Goal: Task Accomplishment & Management: Manage account settings

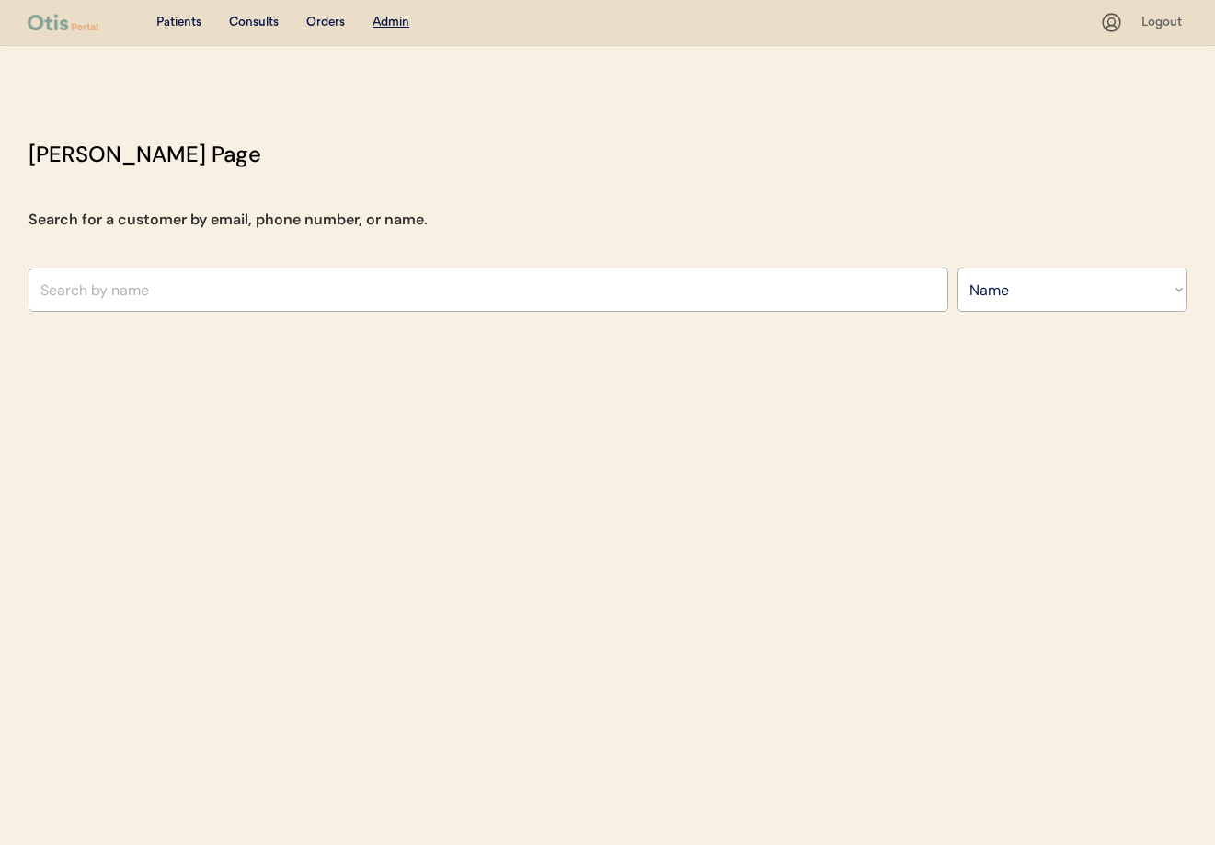
select select ""Name""
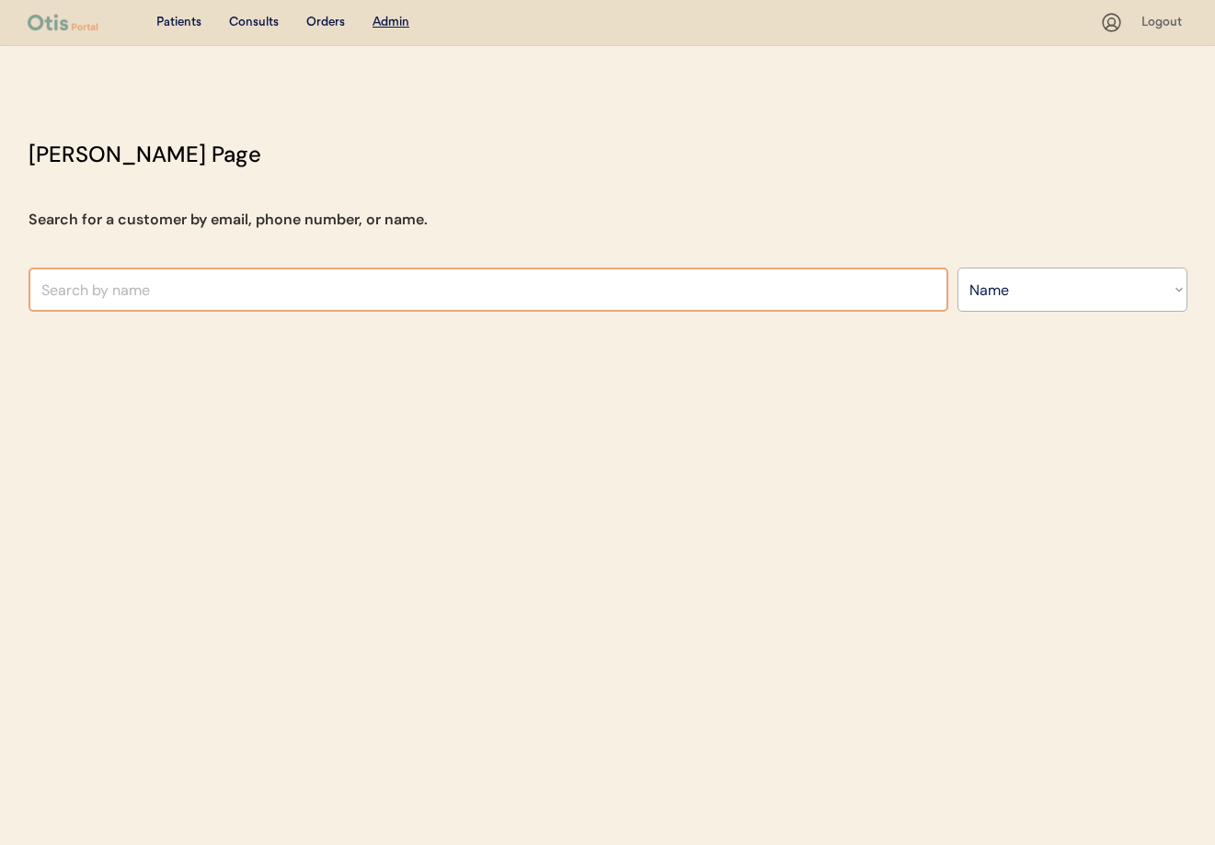
click at [354, 297] on input "text" at bounding box center [489, 290] width 920 height 44
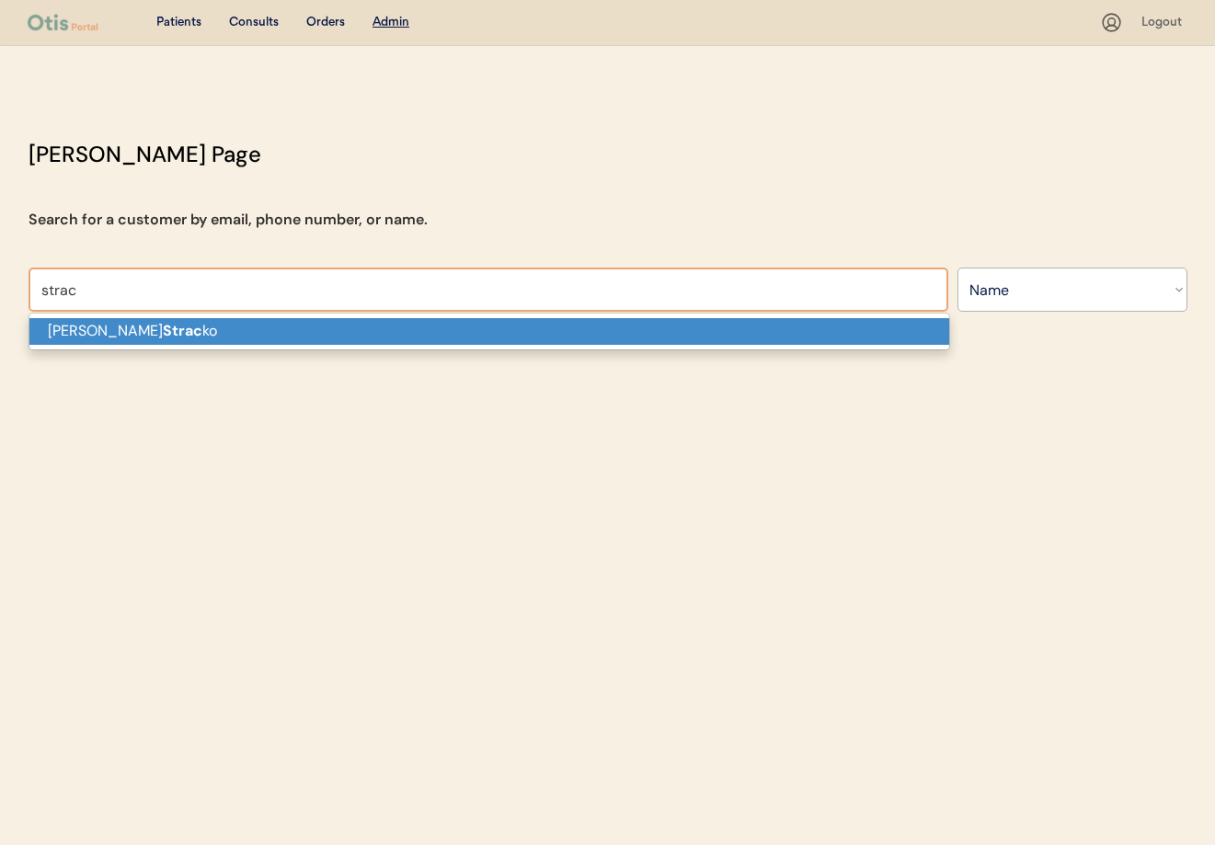
click at [324, 323] on p "Melanie Strac ko" at bounding box center [489, 331] width 920 height 27
type input "[PERSON_NAME]"
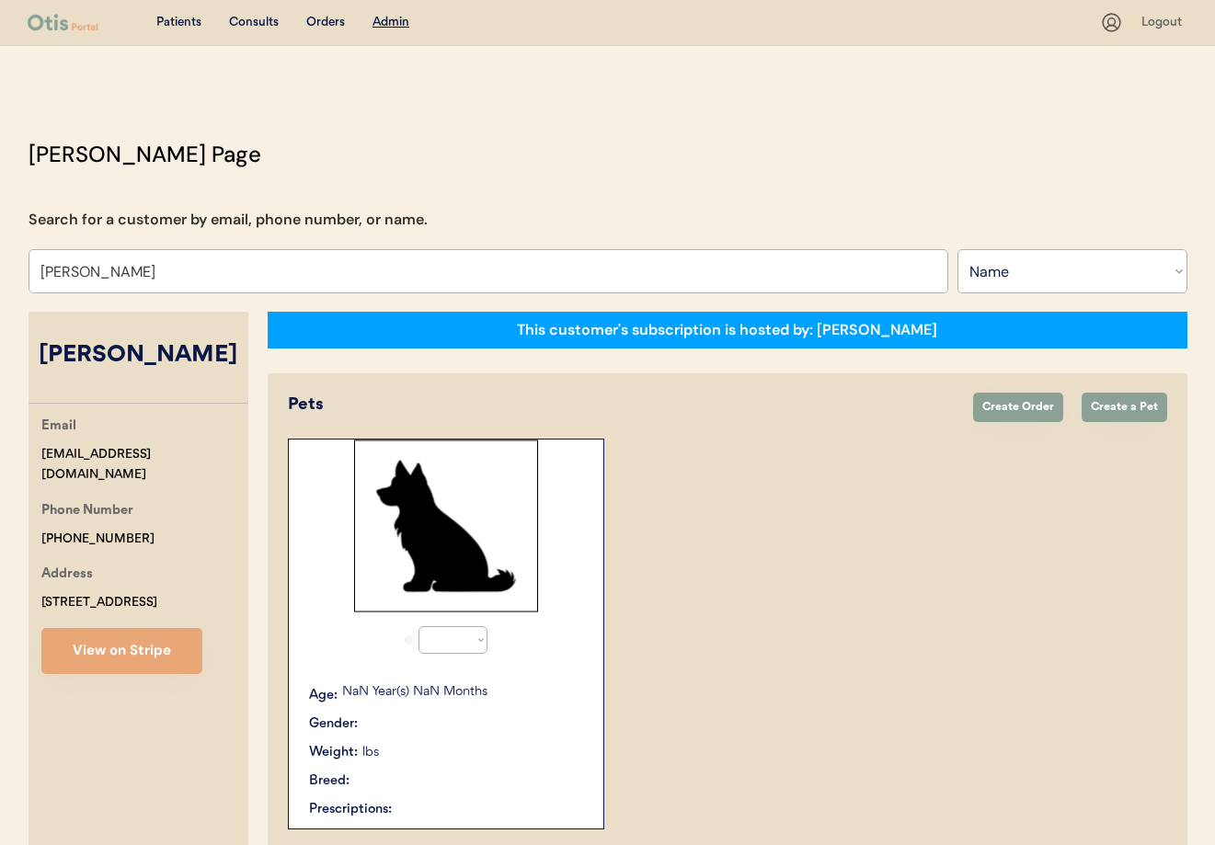
select select "true"
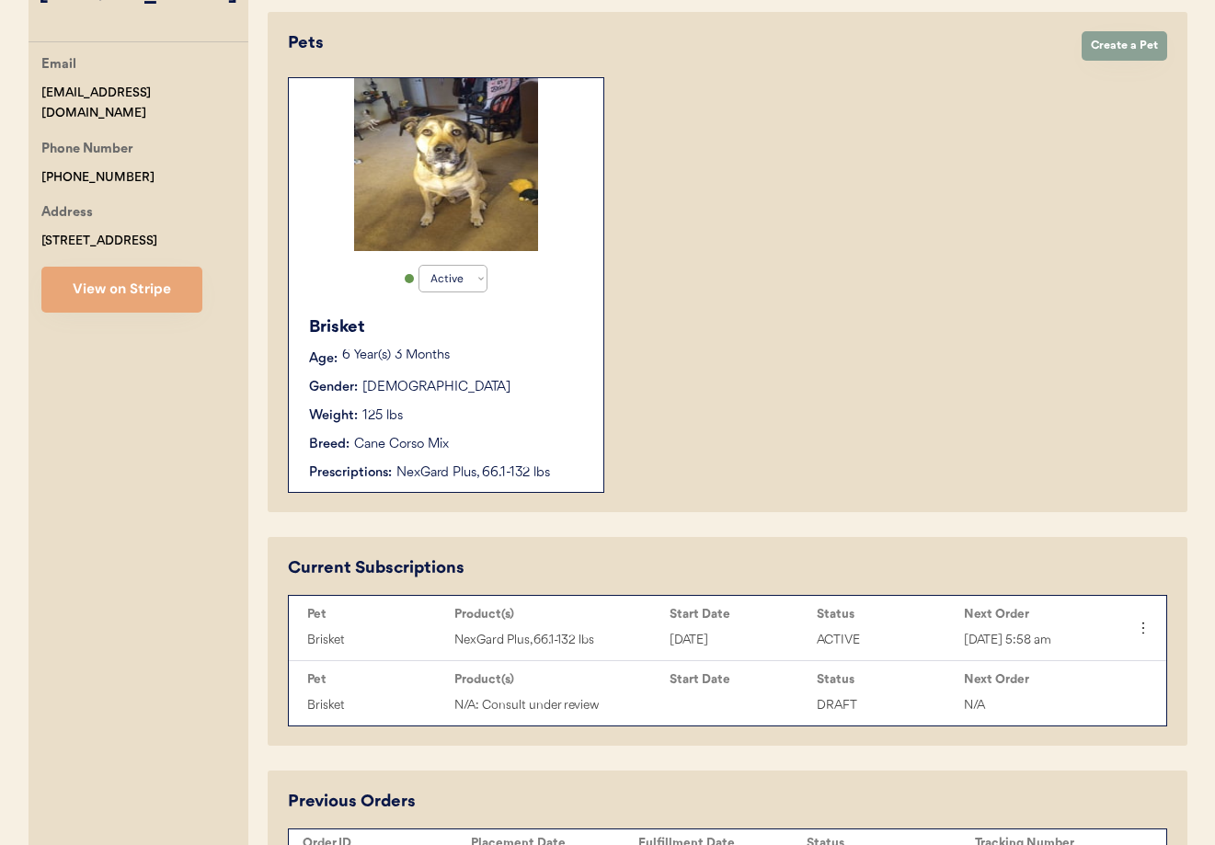
scroll to position [366, 0]
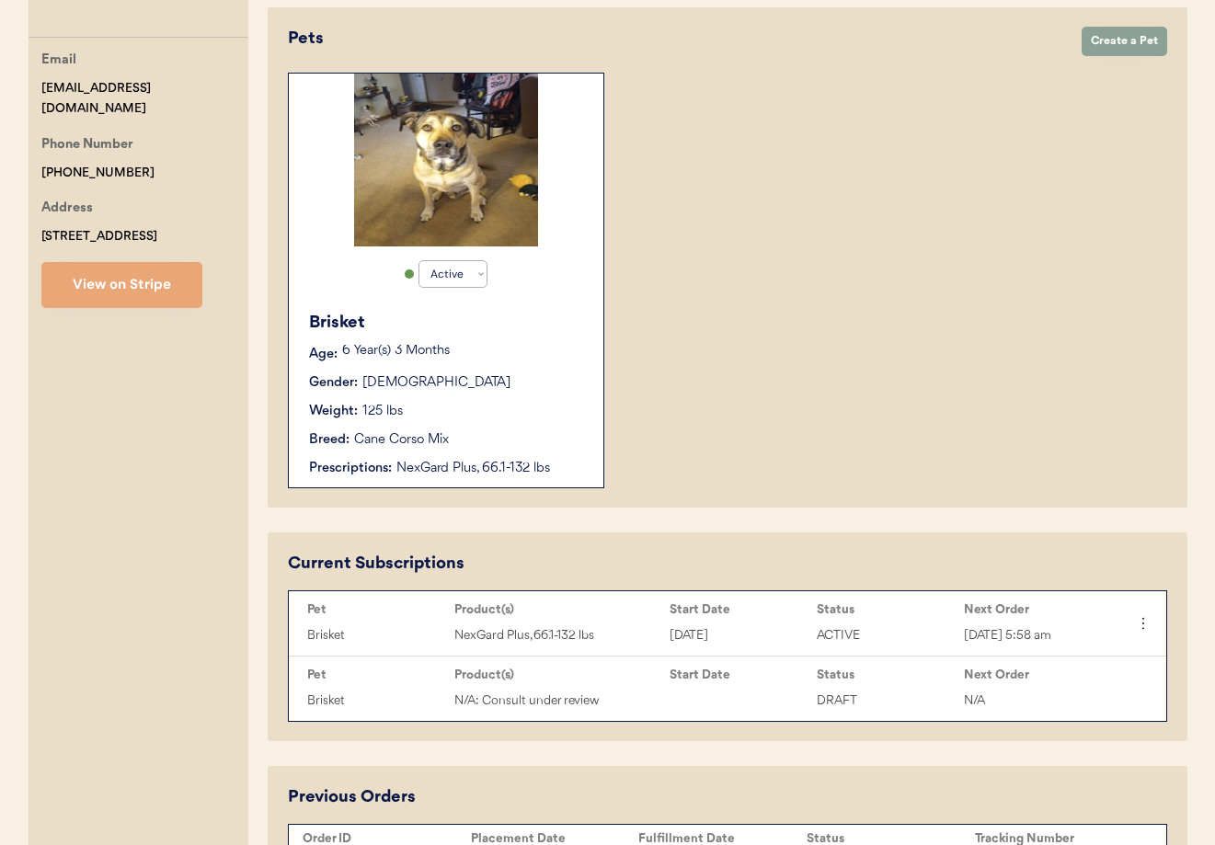
type input "[PERSON_NAME]"
click at [469, 432] on div "Breed: Cane Corso Mix" at bounding box center [447, 440] width 276 height 19
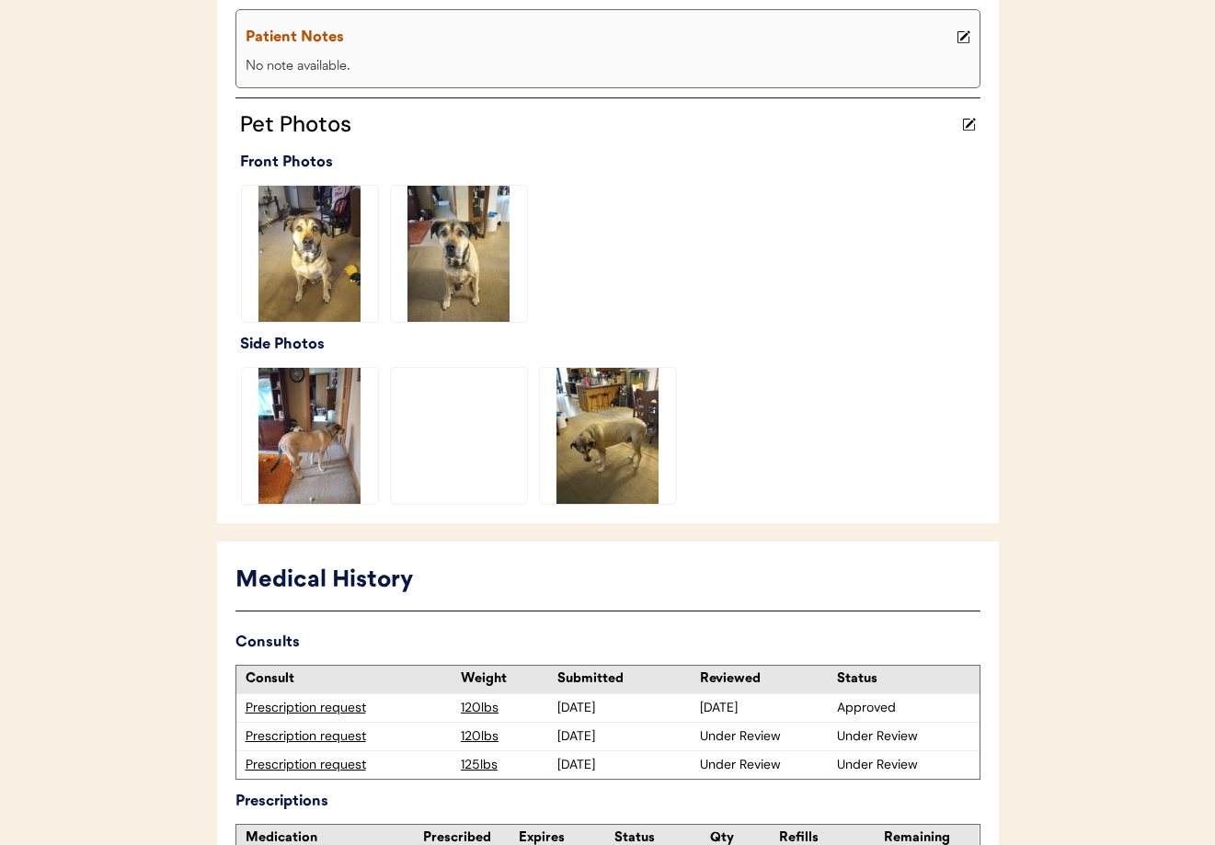
scroll to position [558, 0]
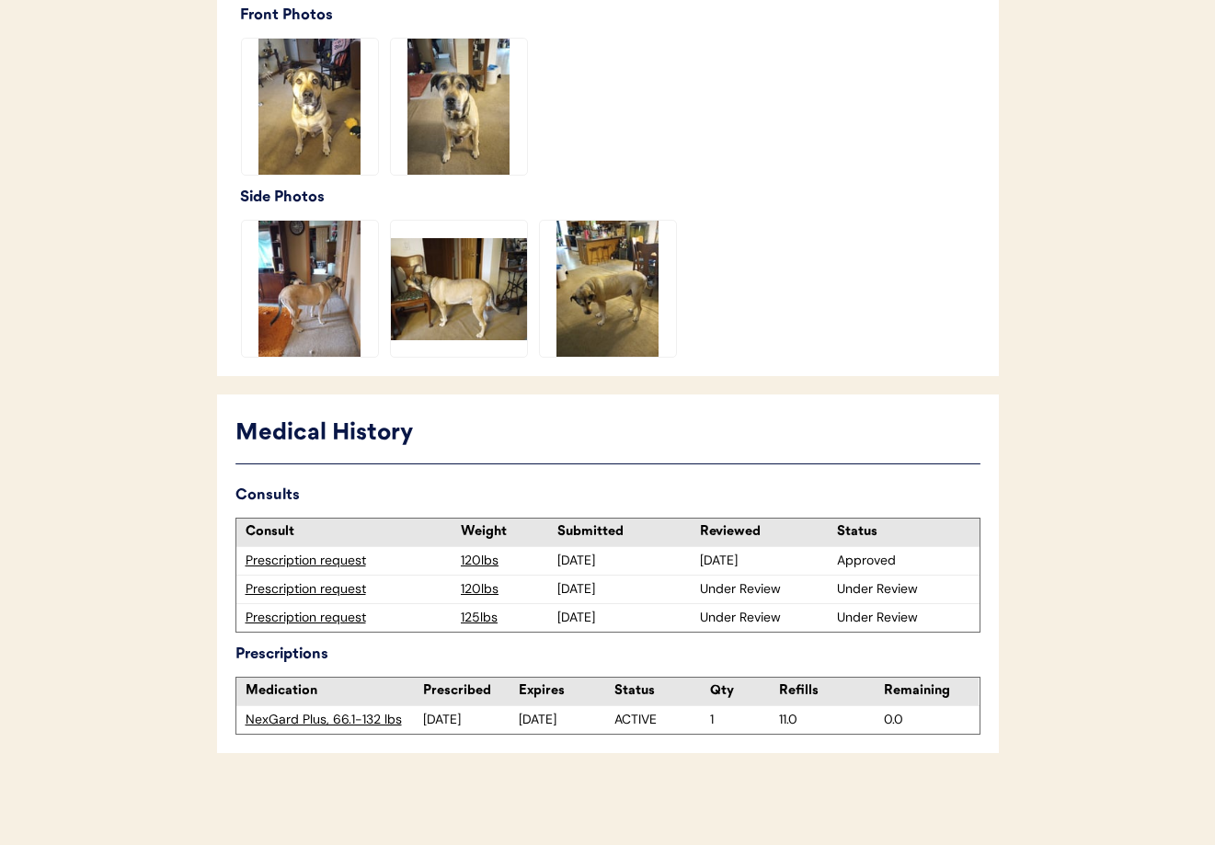
click at [316, 590] on div "Prescription request" at bounding box center [349, 589] width 207 height 18
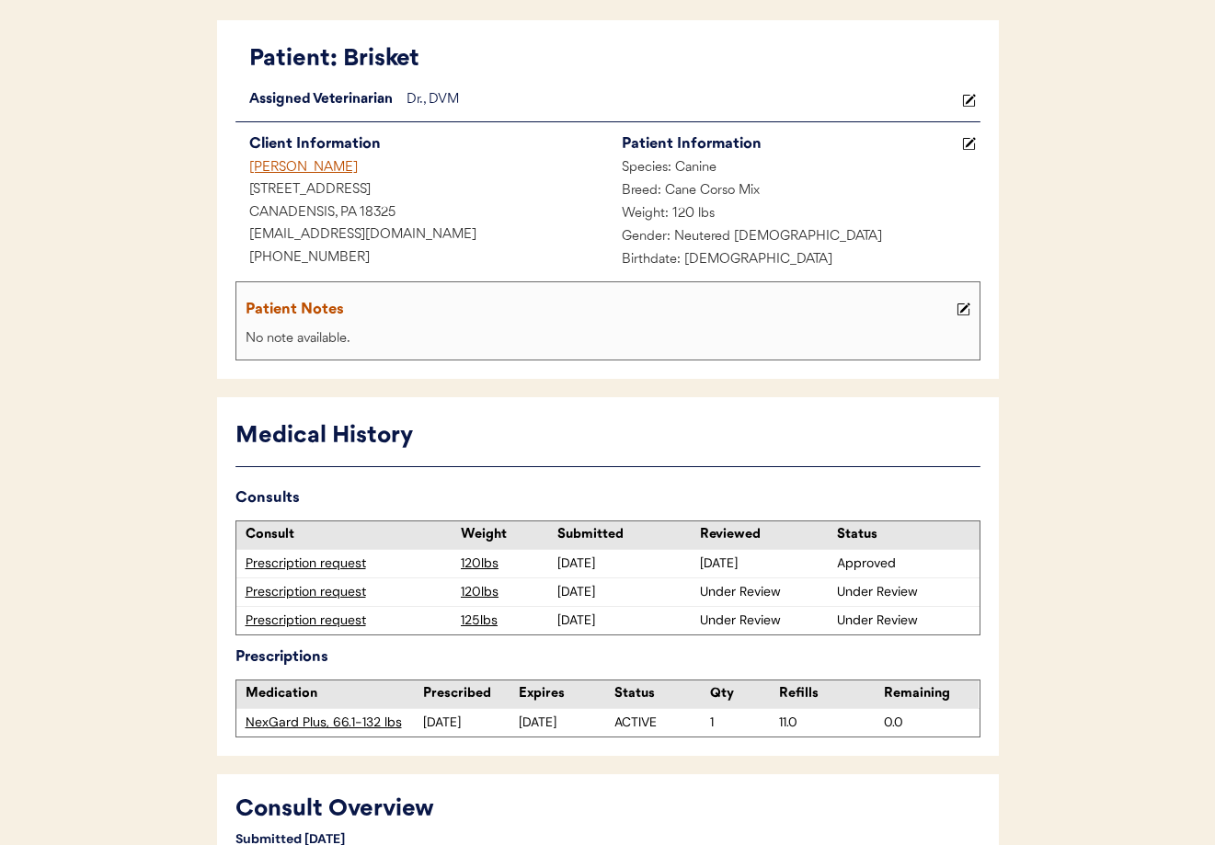
scroll to position [344, 0]
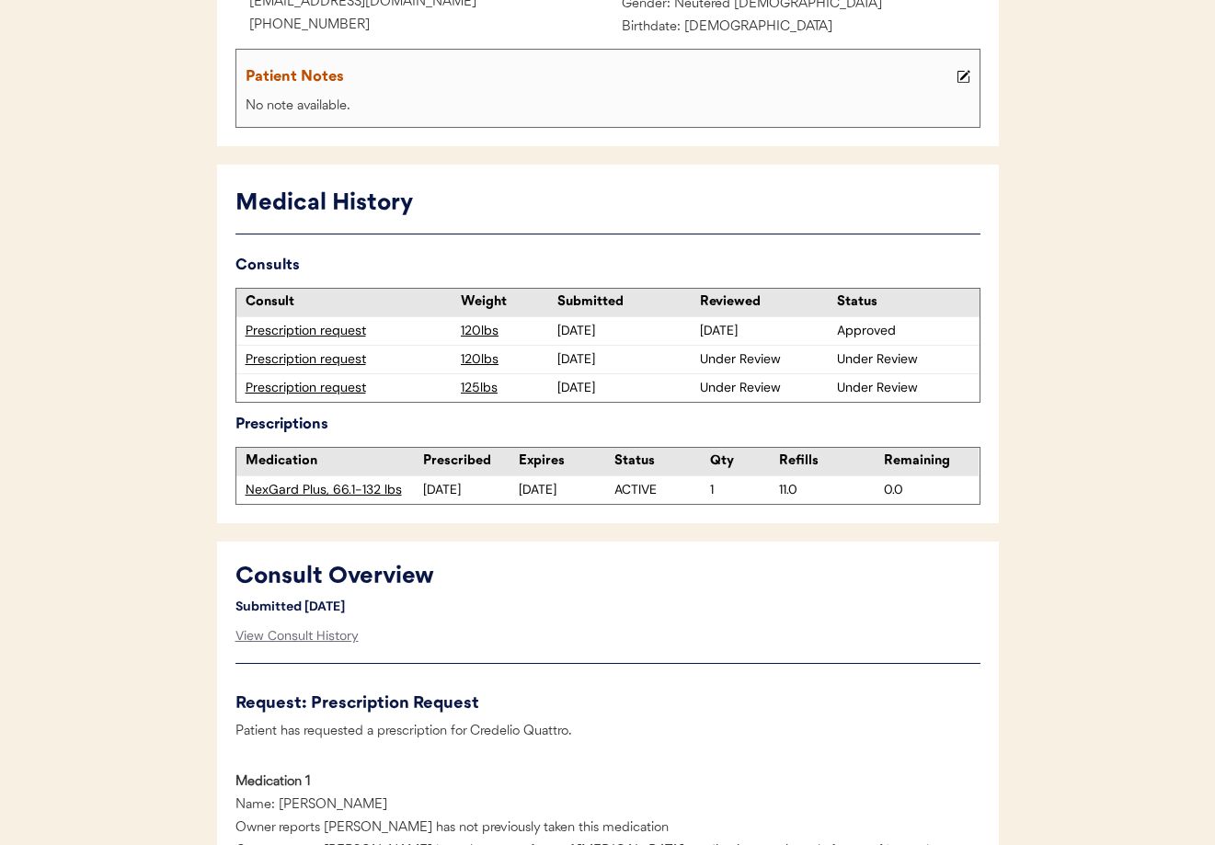
click at [566, 394] on div "9/07/25" at bounding box center [623, 388] width 133 height 18
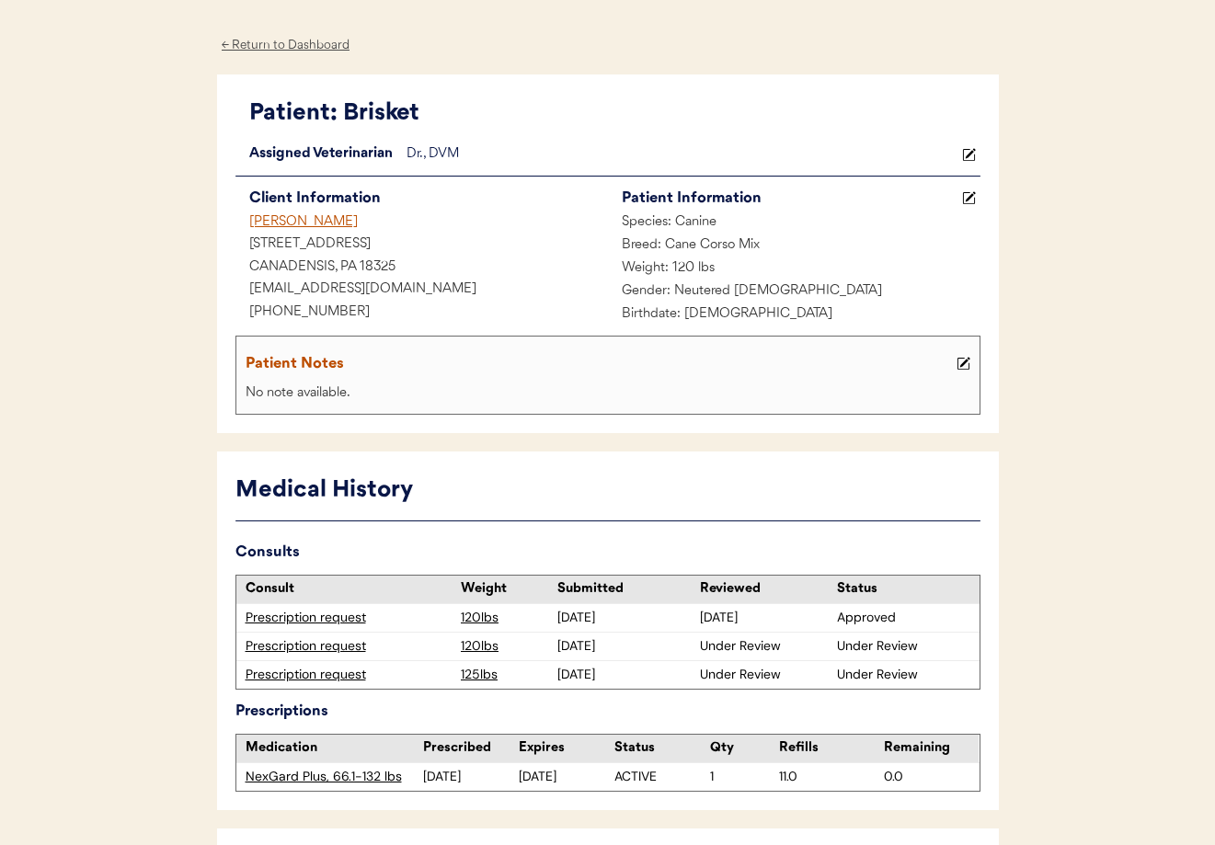
scroll to position [0, 0]
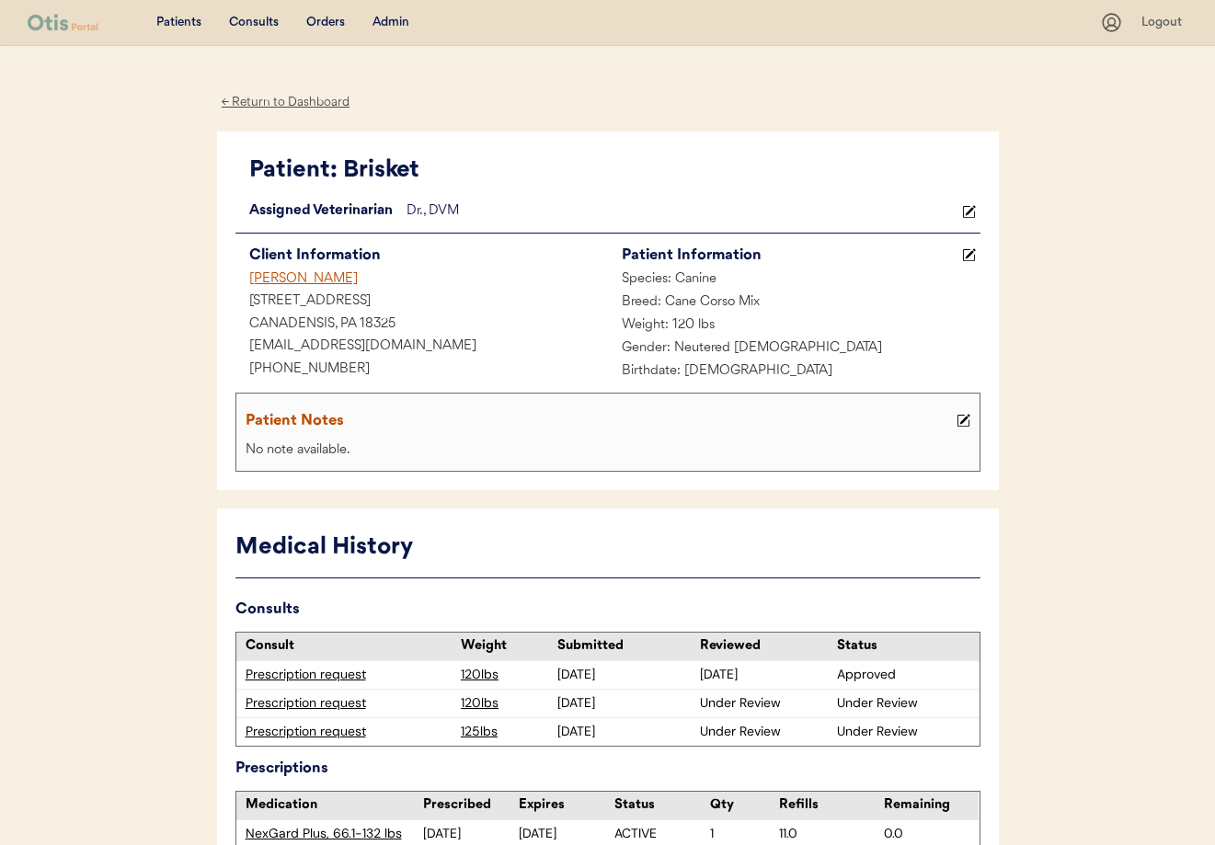
click at [258, 100] on div "← Return to Dashboard" at bounding box center [286, 102] width 138 height 21
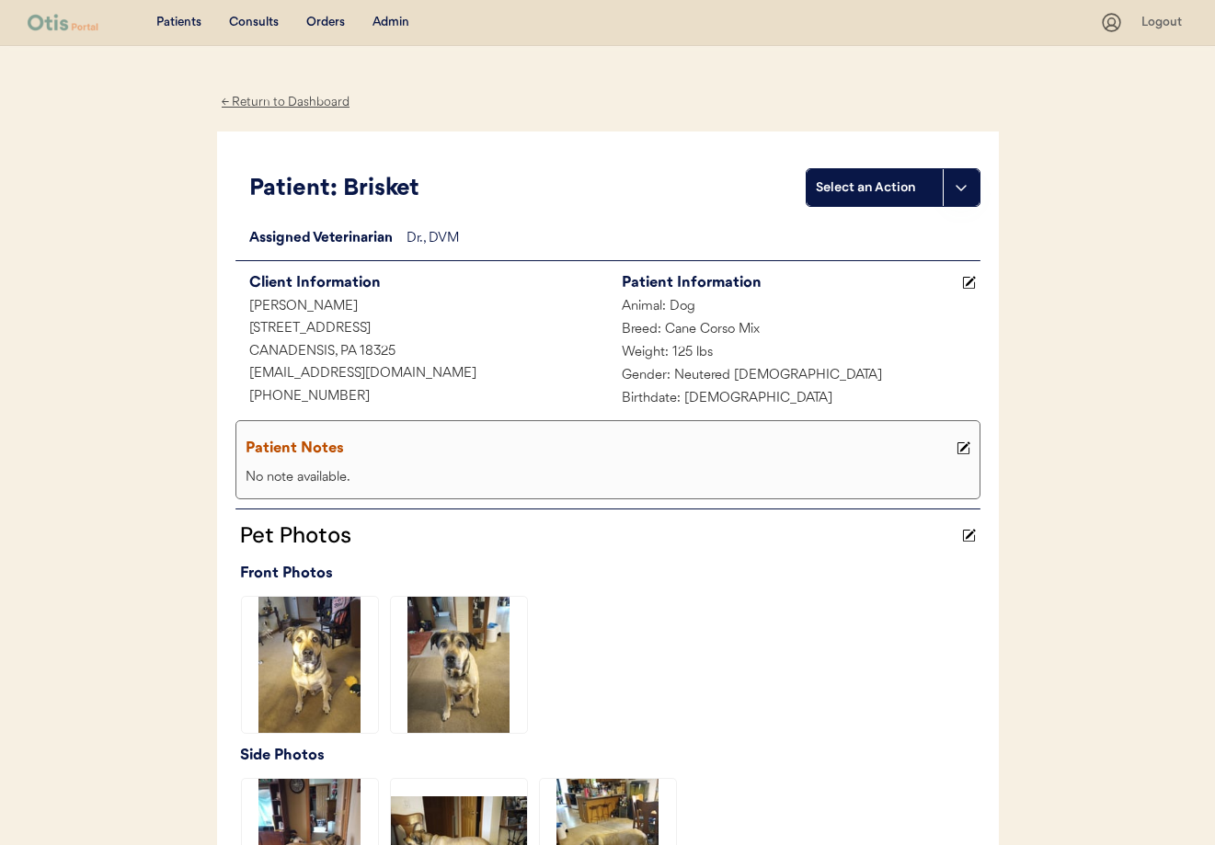
click at [264, 100] on div "← Return to Dashboard" at bounding box center [286, 102] width 138 height 21
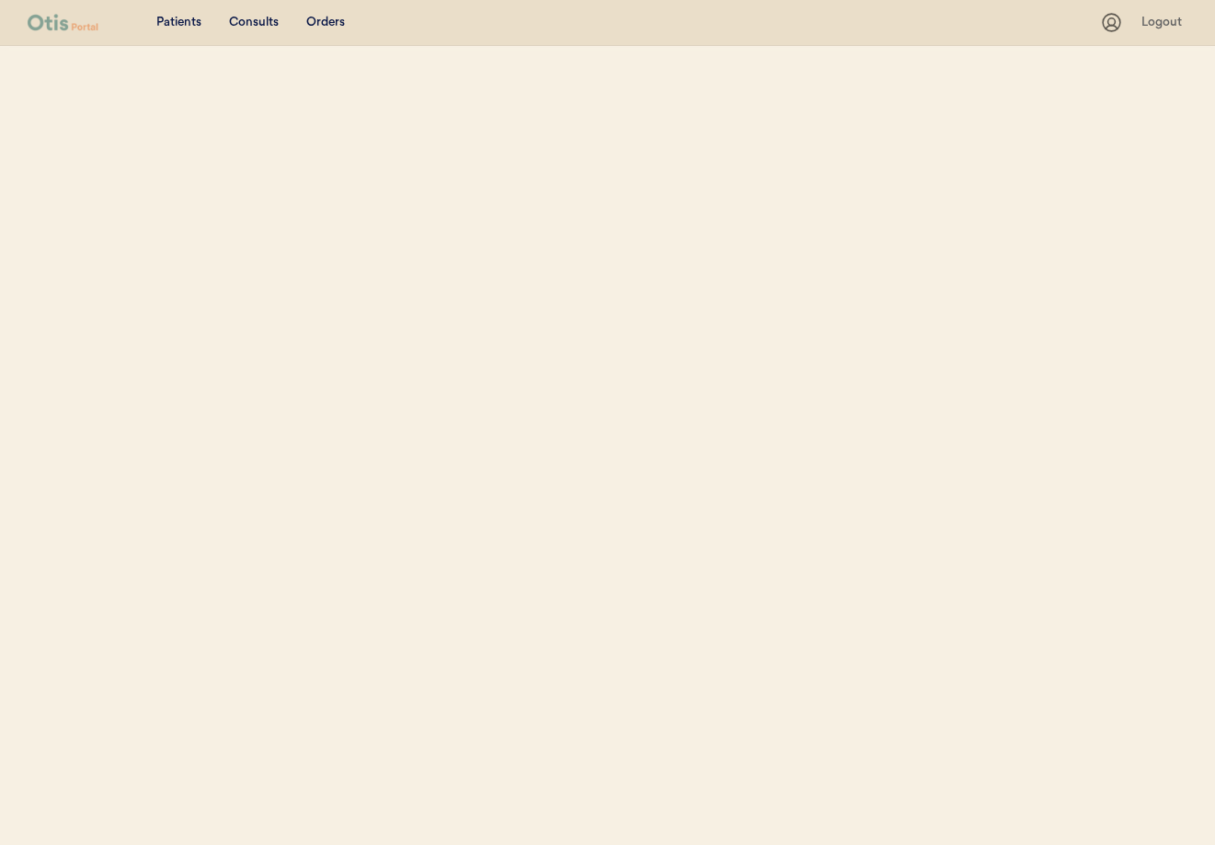
select select ""Name""
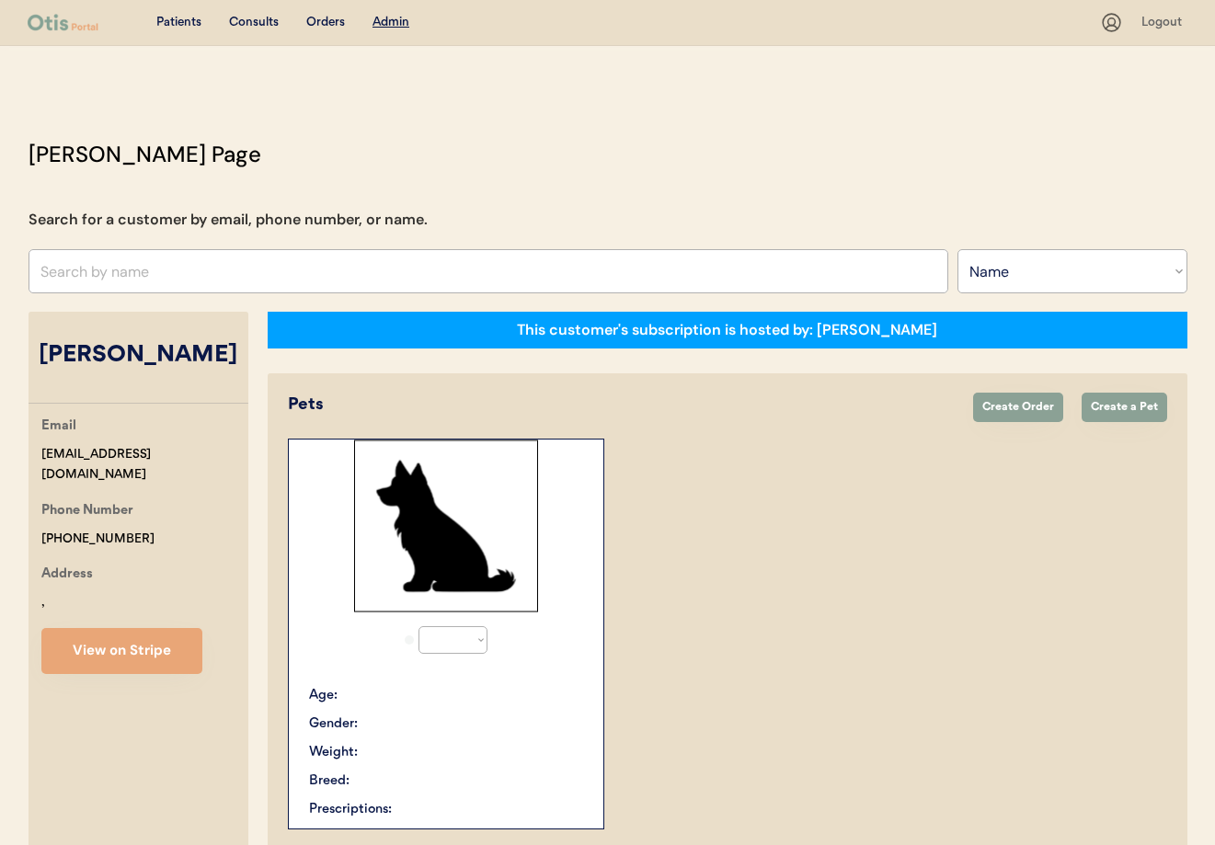
select select "true"
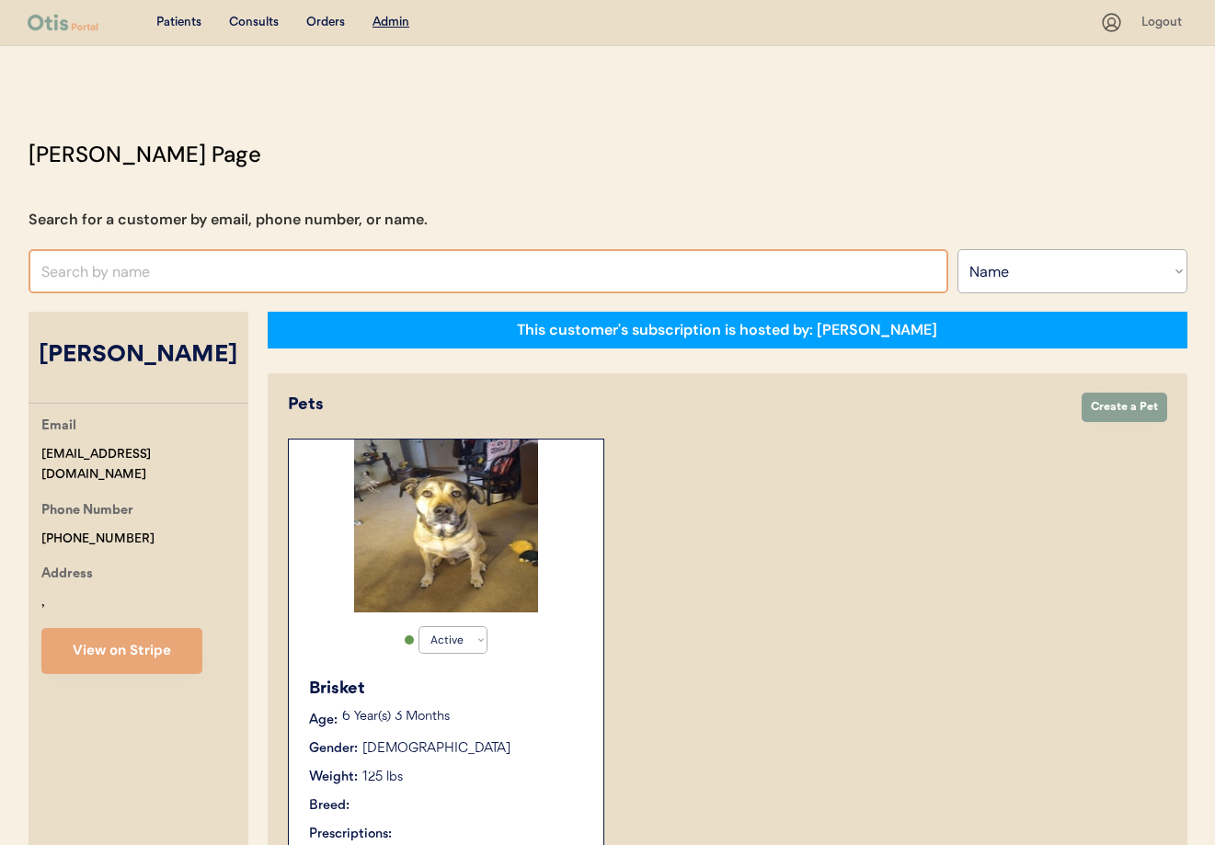
click at [256, 269] on input "text" at bounding box center [489, 271] width 920 height 44
type input "[PERSON_NAME]"
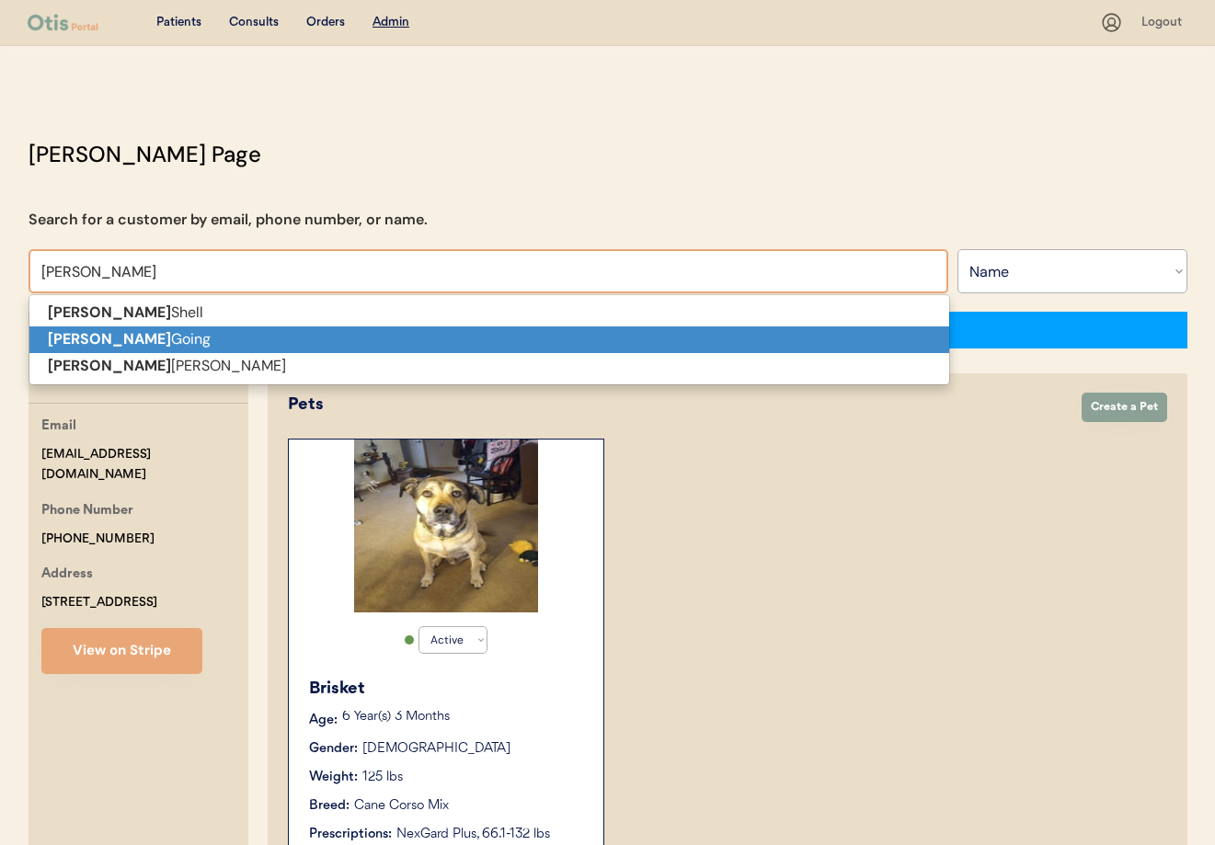
scroll to position [1, 0]
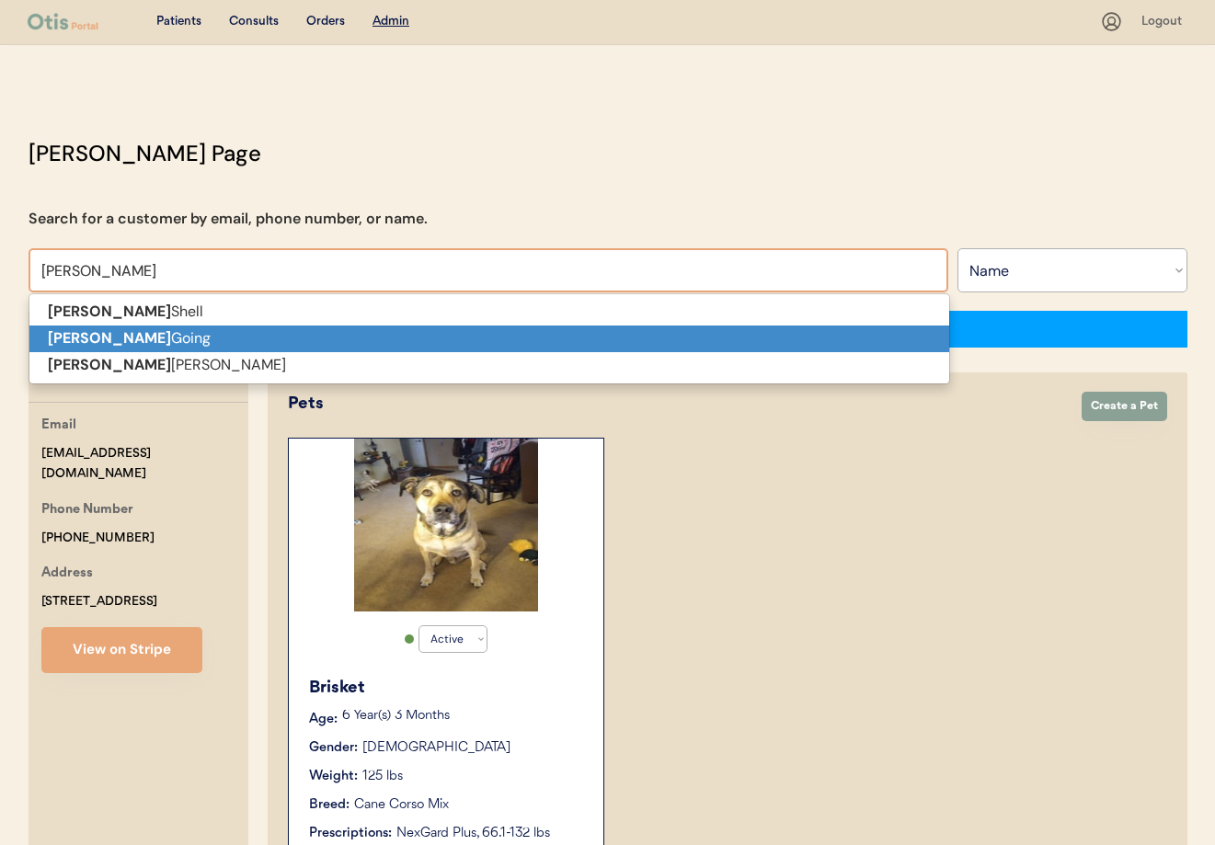
click at [71, 342] on strong "[PERSON_NAME]" at bounding box center [109, 337] width 123 height 19
type input "[PERSON_NAME] Going"
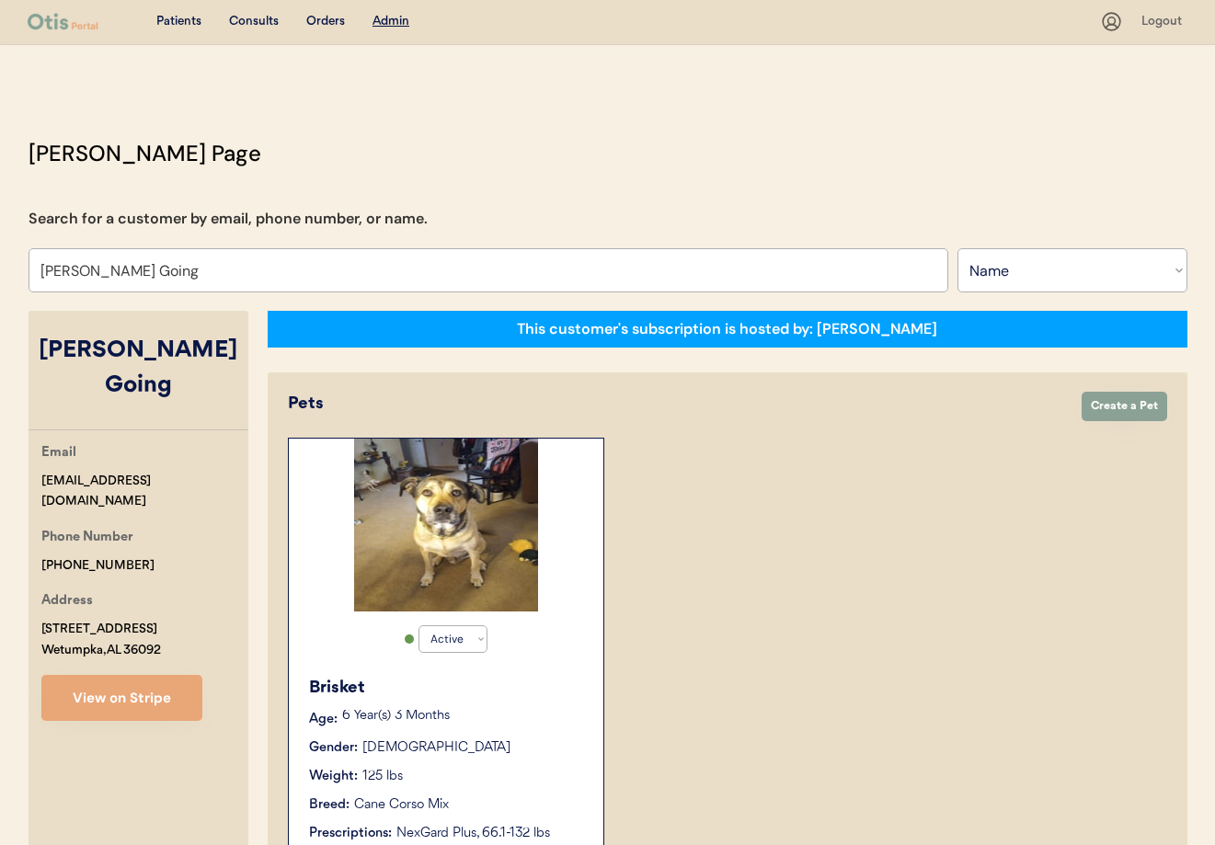
select select "true"
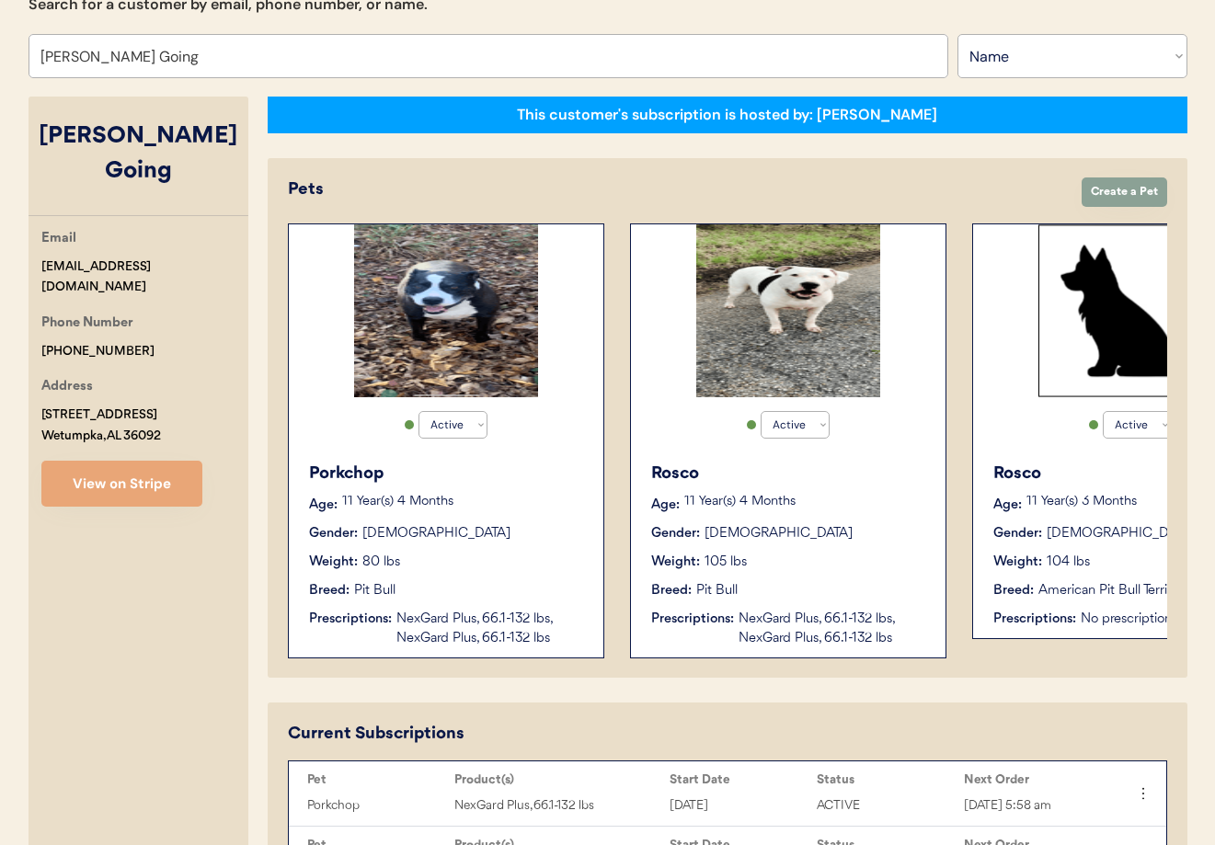
scroll to position [235, 0]
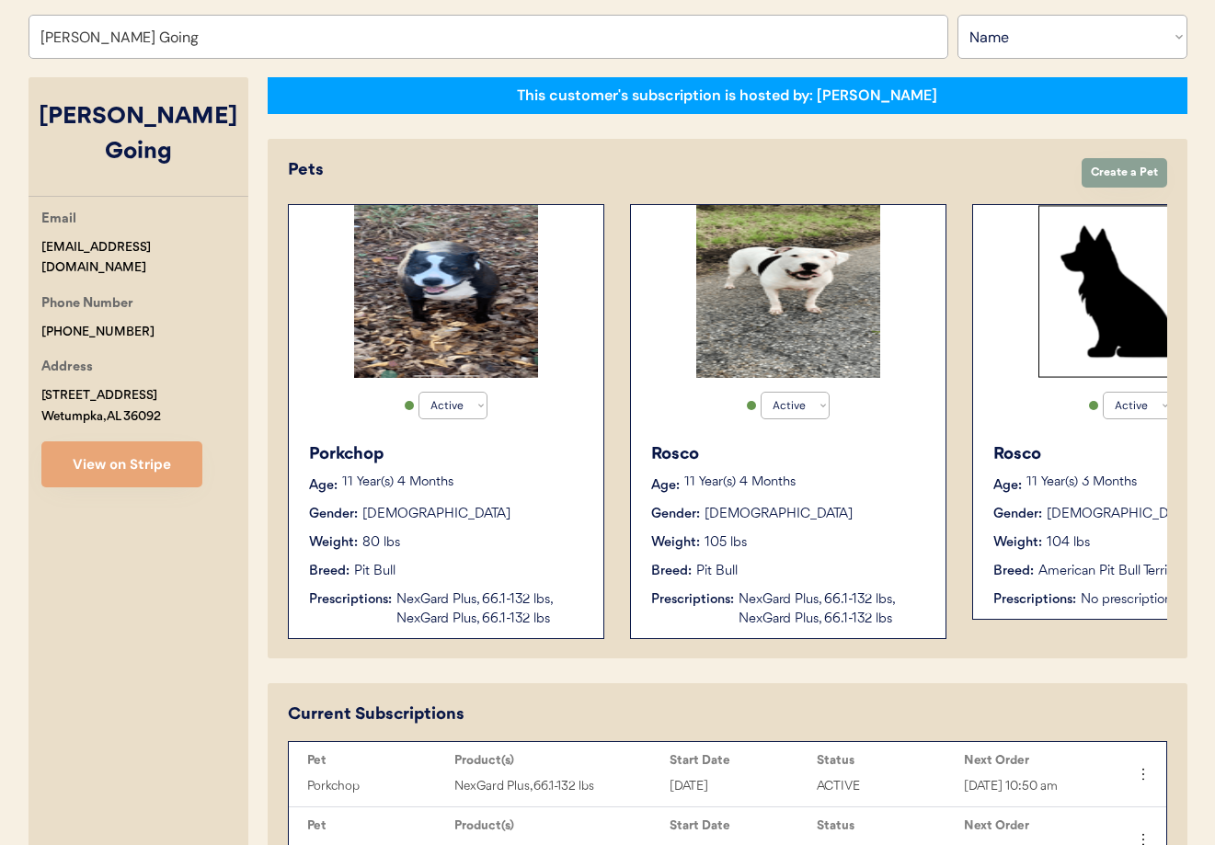
type input "[PERSON_NAME] Going"
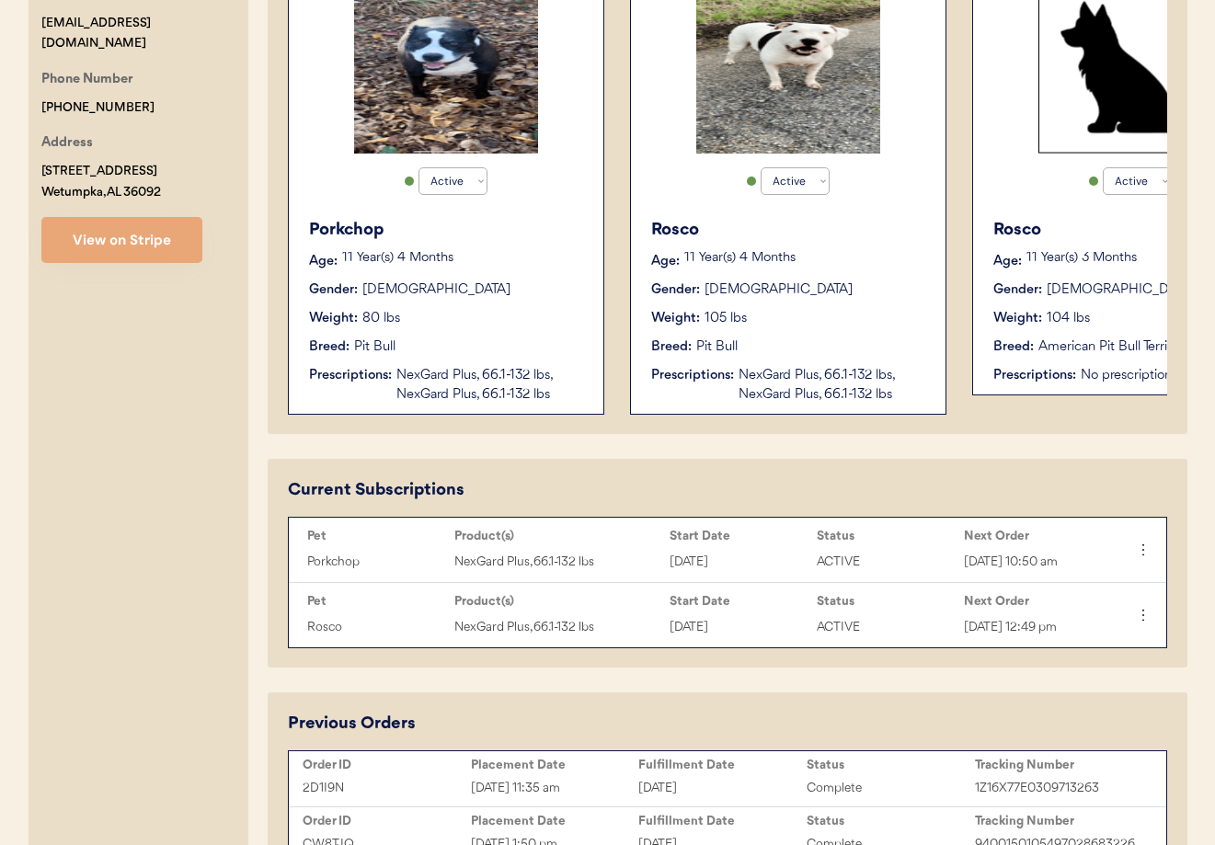
scroll to position [594, 0]
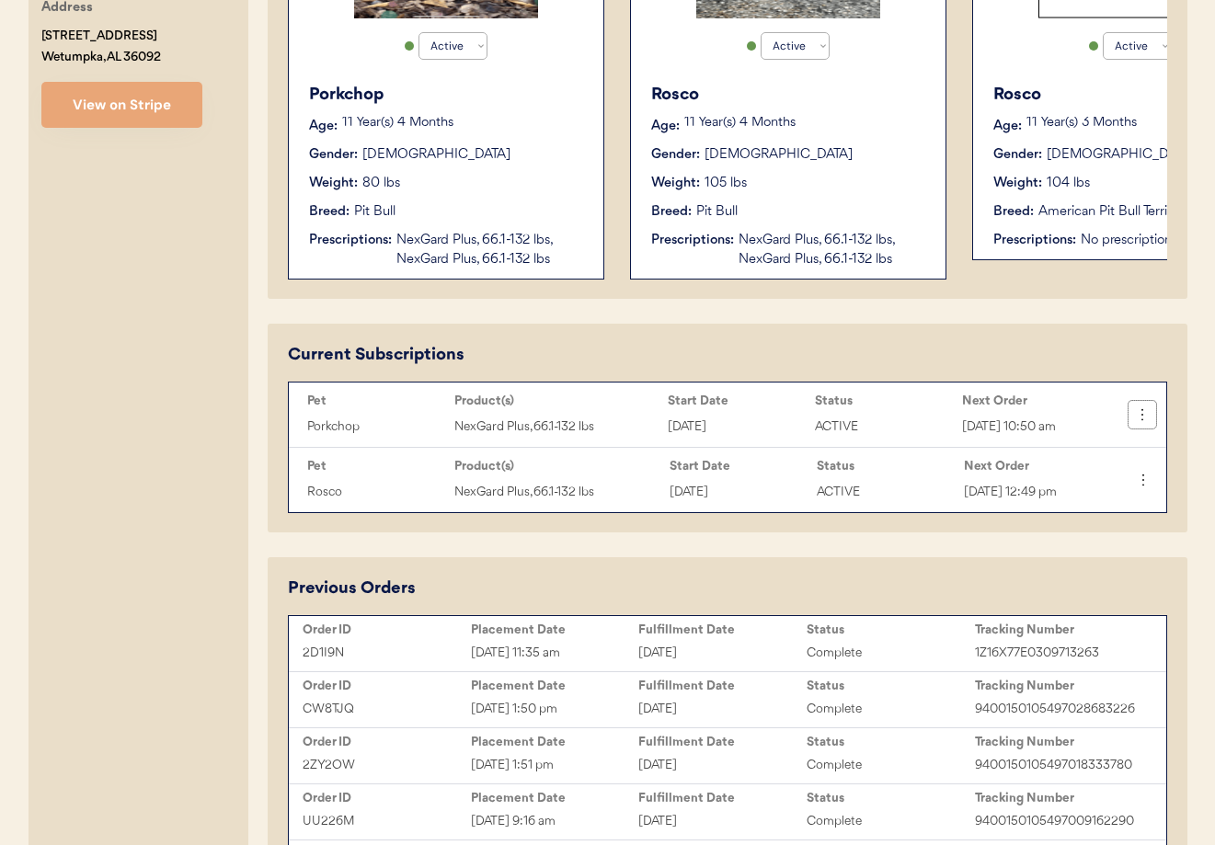
click at [1151, 418] on icon at bounding box center [1142, 415] width 18 height 18
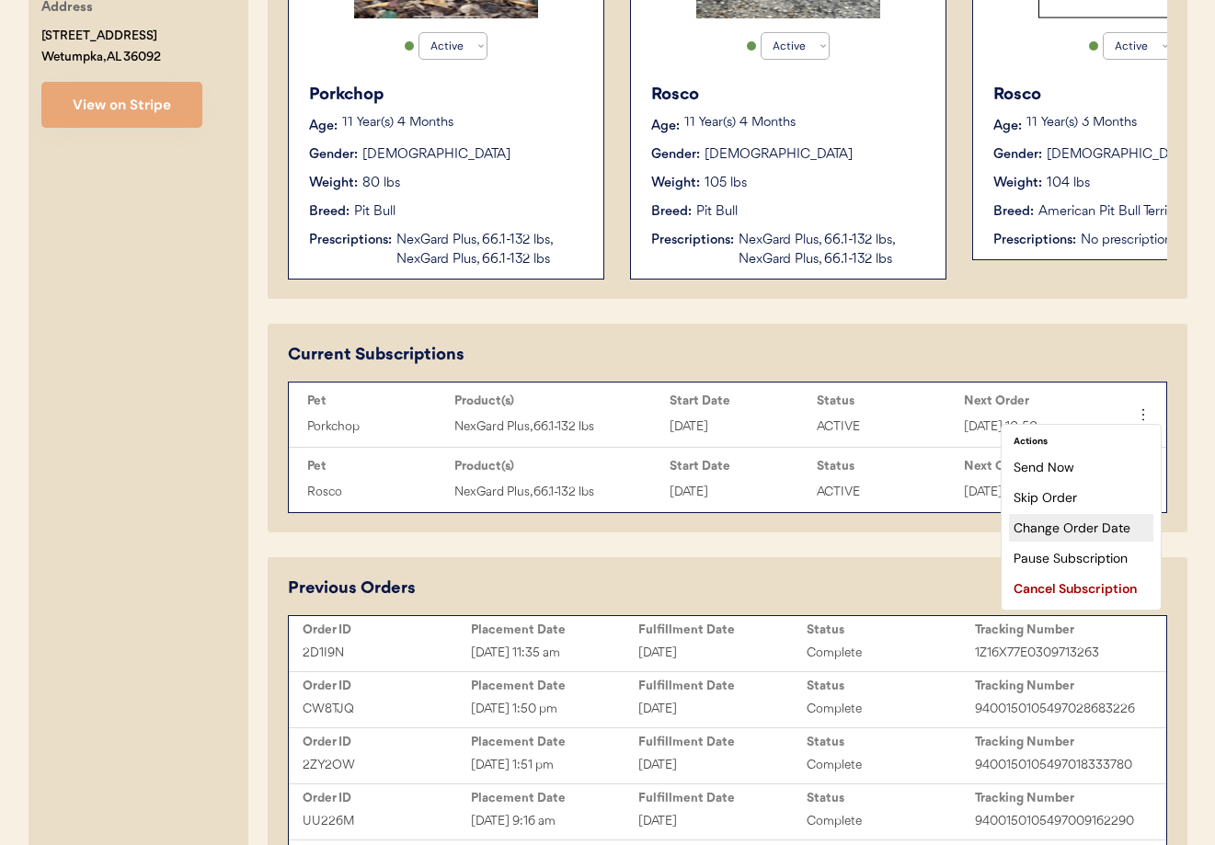
click at [1067, 533] on div "Change Order Date" at bounding box center [1081, 528] width 144 height 28
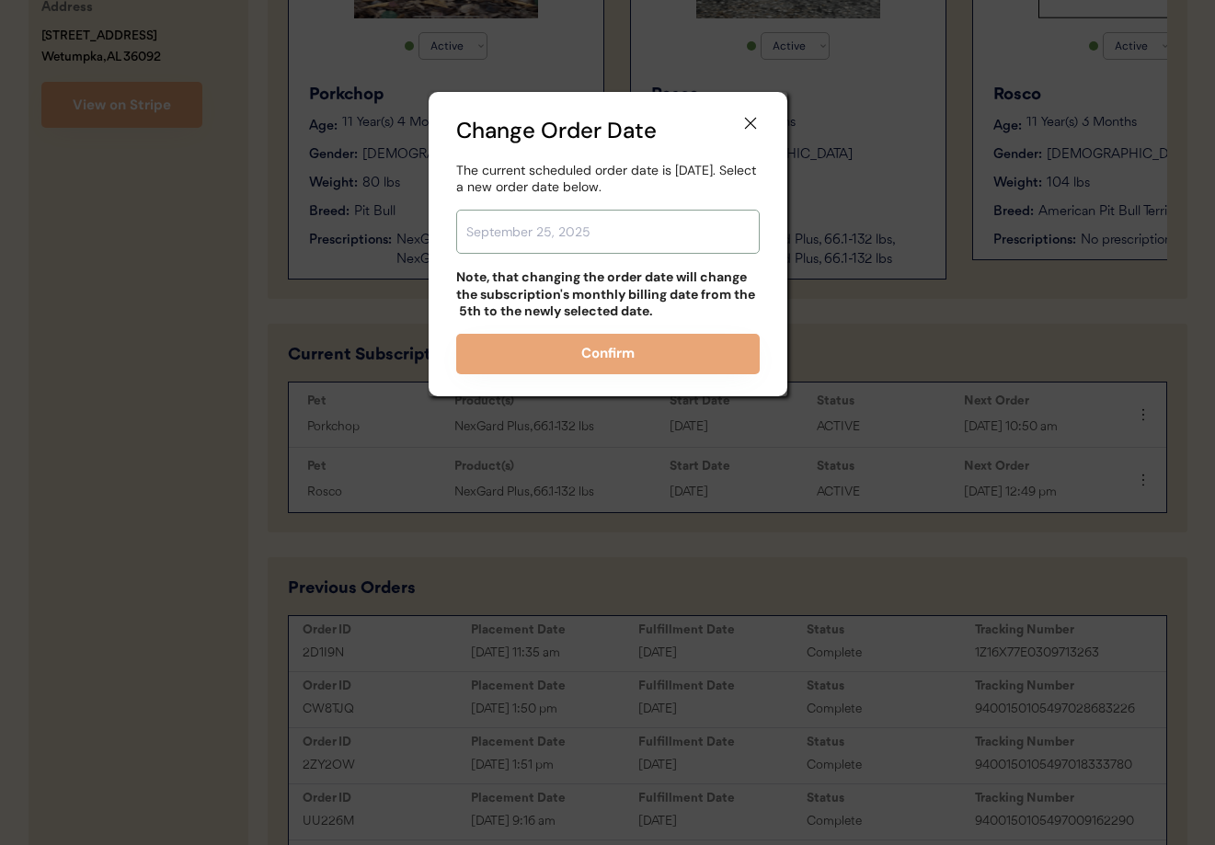
click at [549, 230] on input "text" at bounding box center [608, 232] width 304 height 44
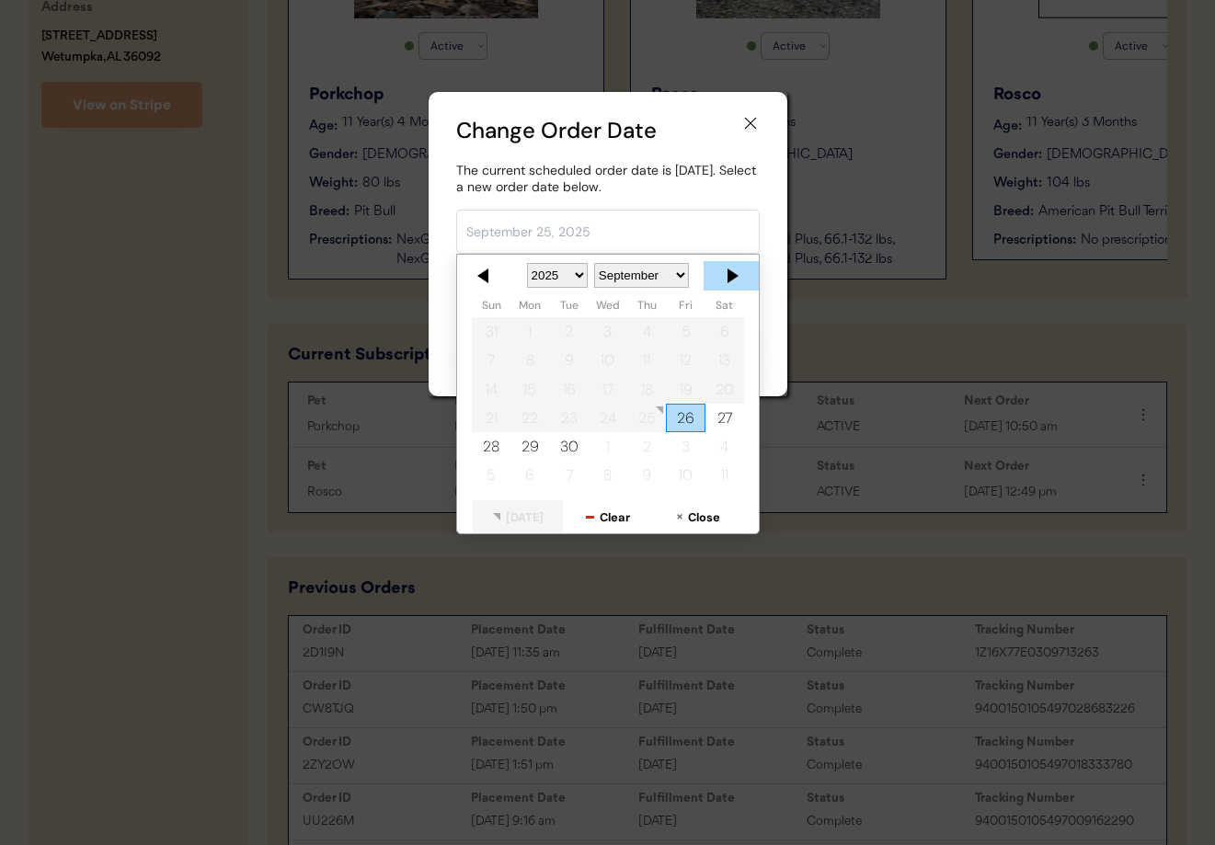
click at [736, 275] on div at bounding box center [731, 275] width 55 height 29
click at [734, 276] on div at bounding box center [731, 275] width 55 height 29
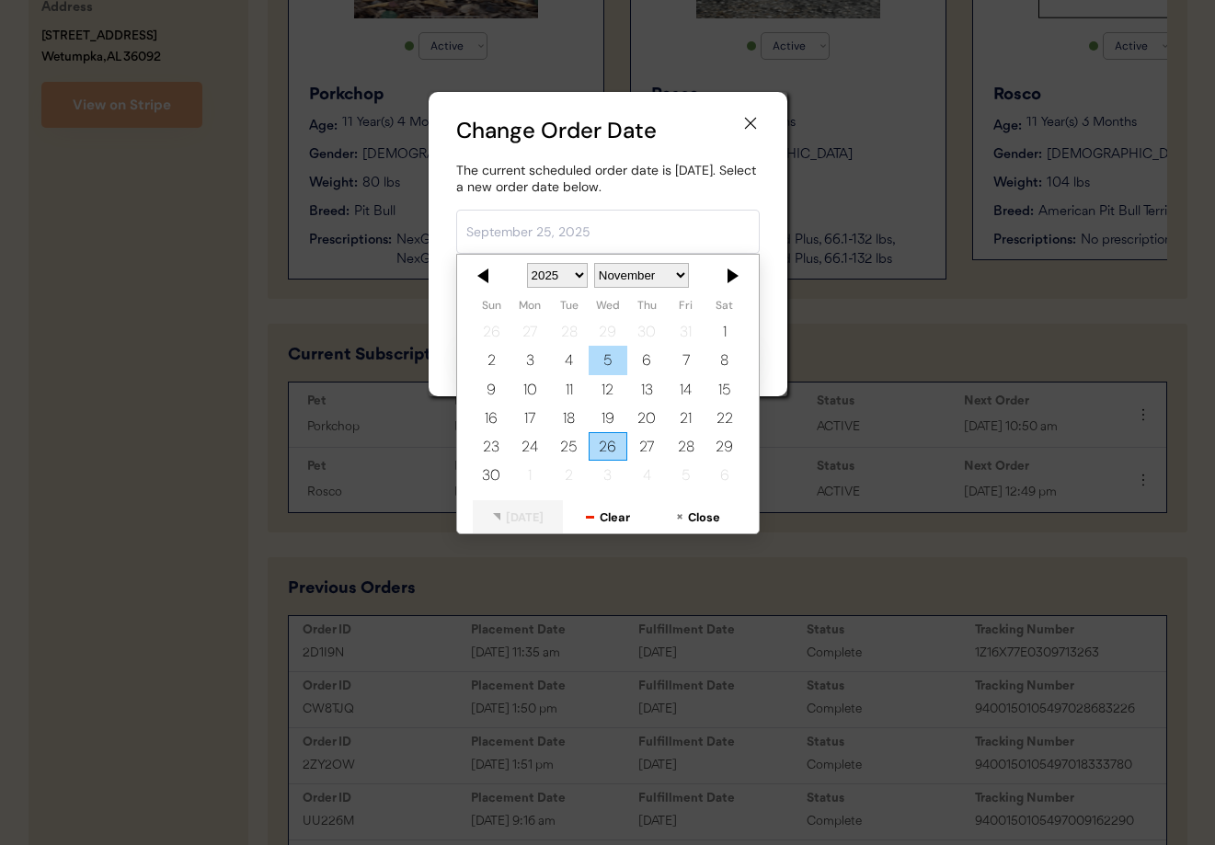
click at [607, 365] on div "5" at bounding box center [607, 361] width 39 height 29
type input "November 5, 2025"
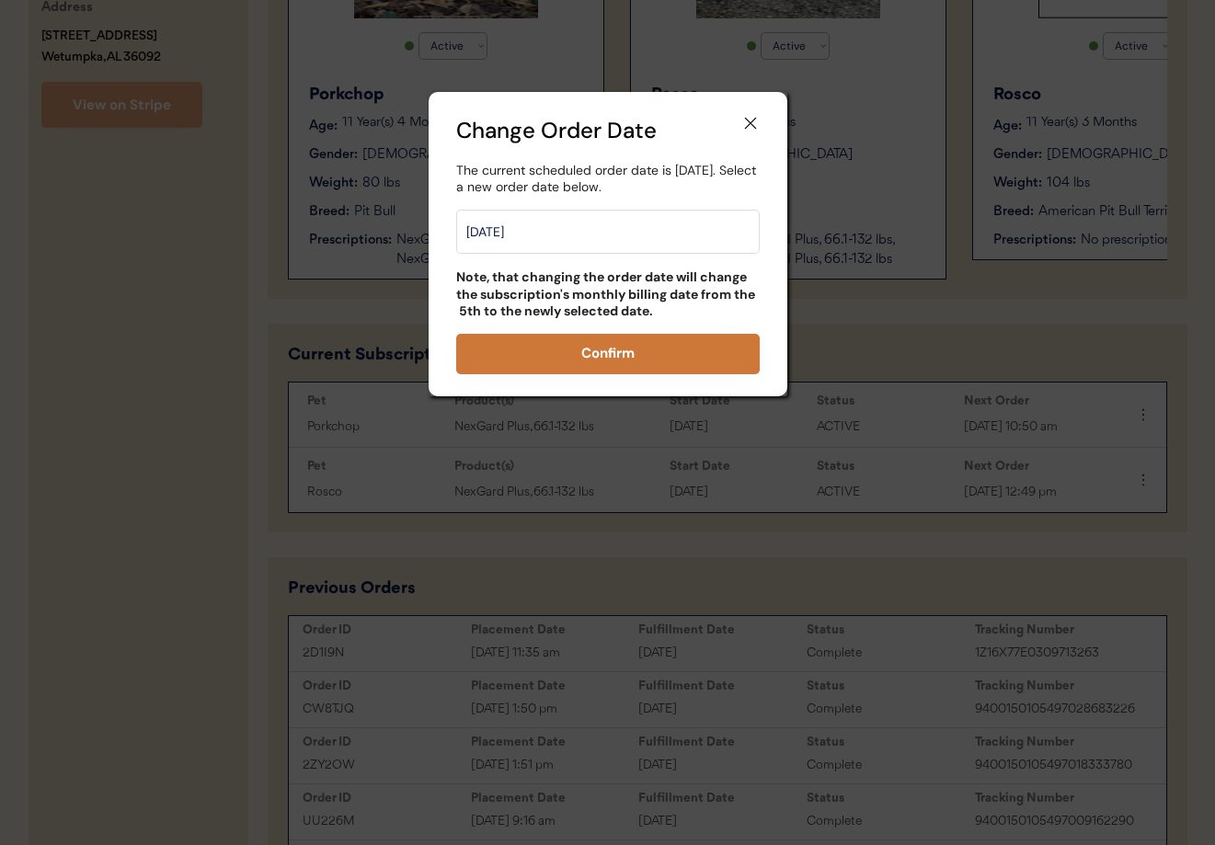
click at [593, 345] on button "Confirm" at bounding box center [608, 354] width 304 height 40
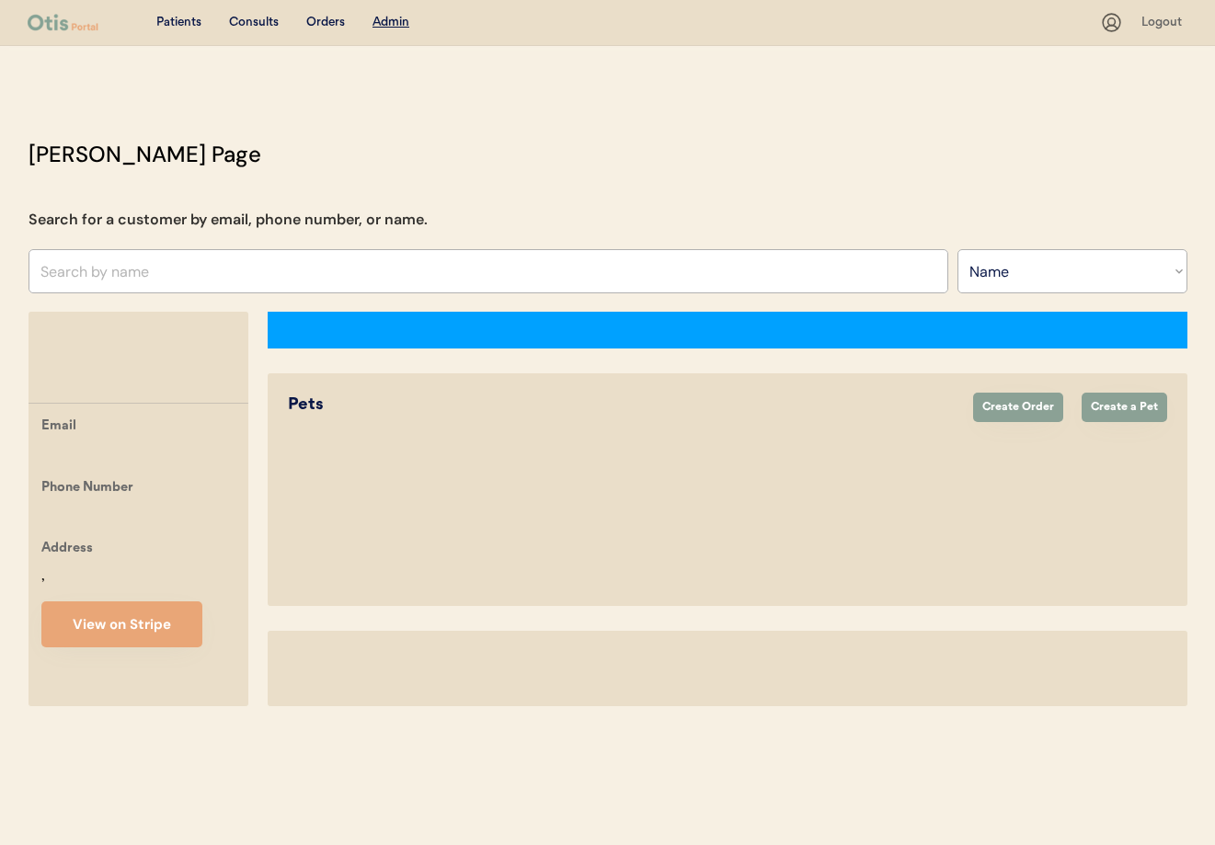
select select ""Name""
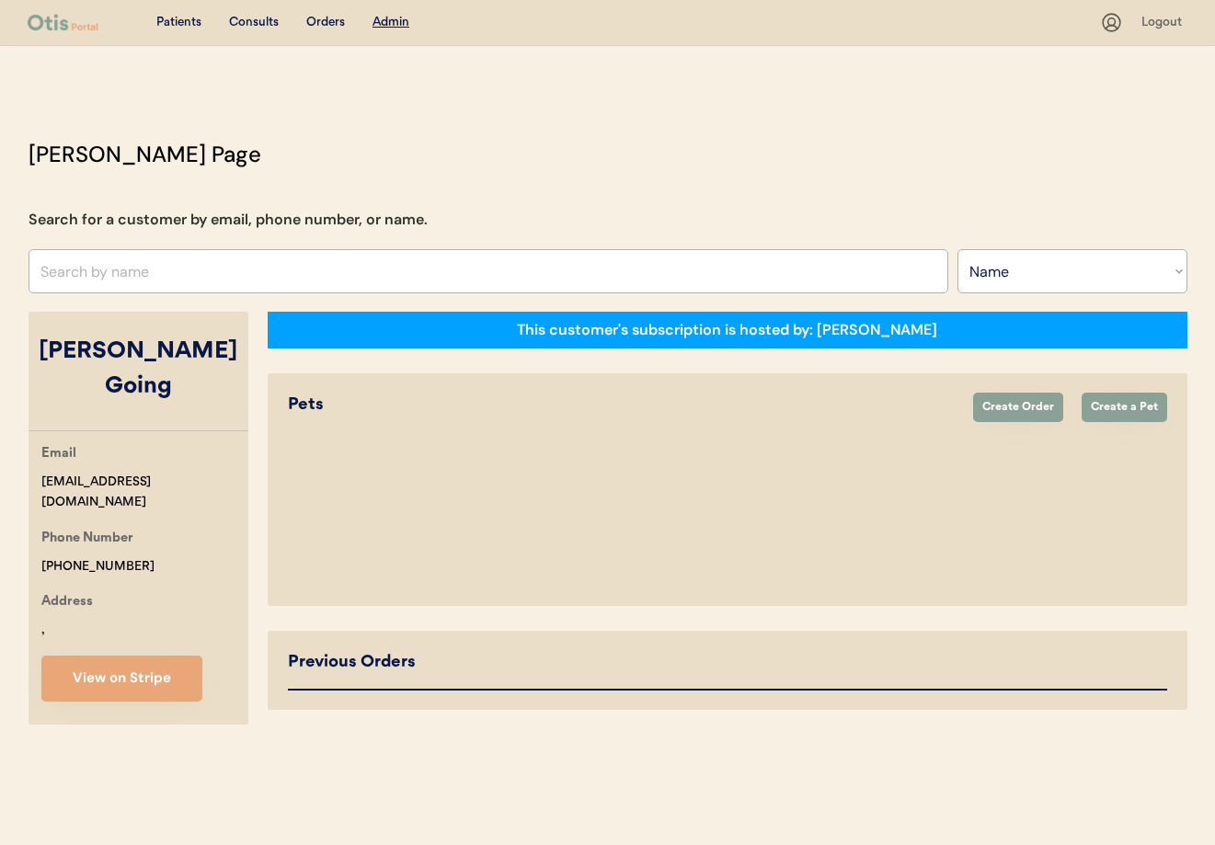
select select "true"
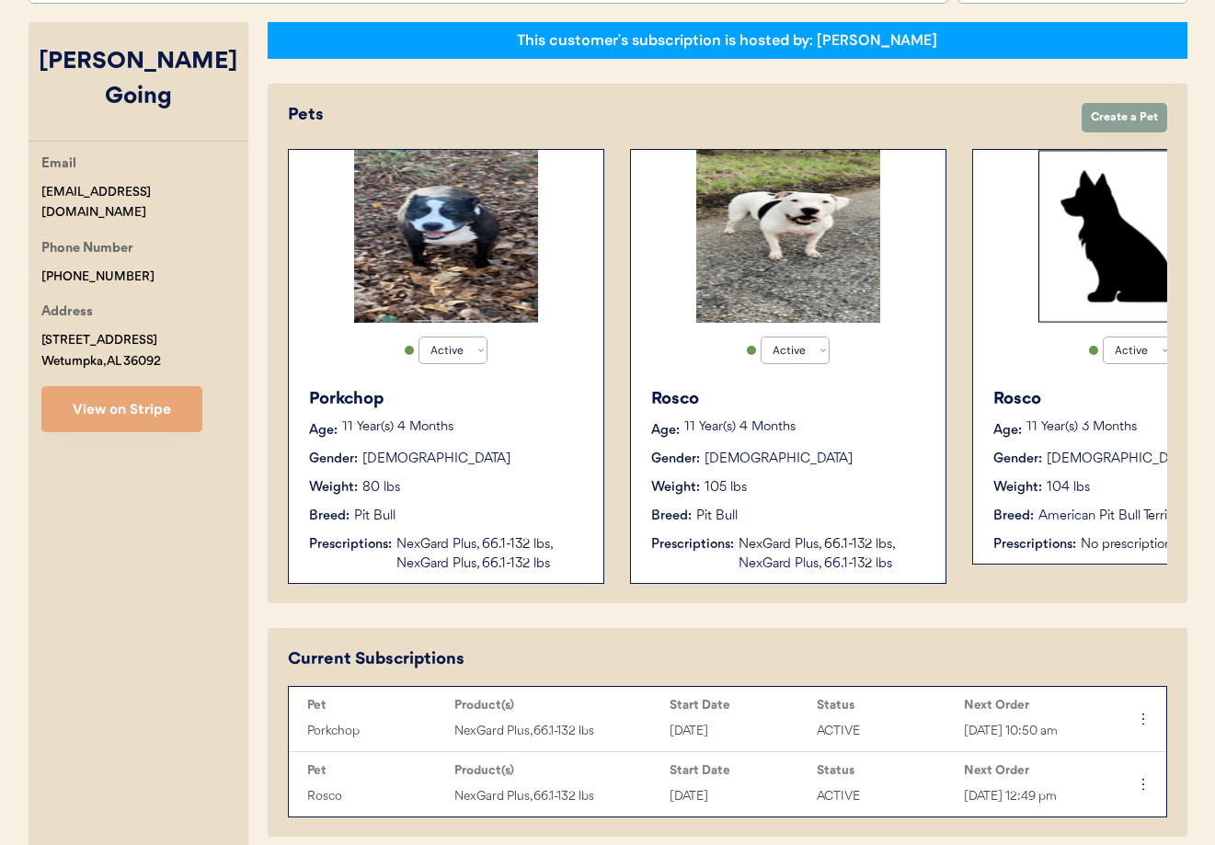
scroll to position [283, 0]
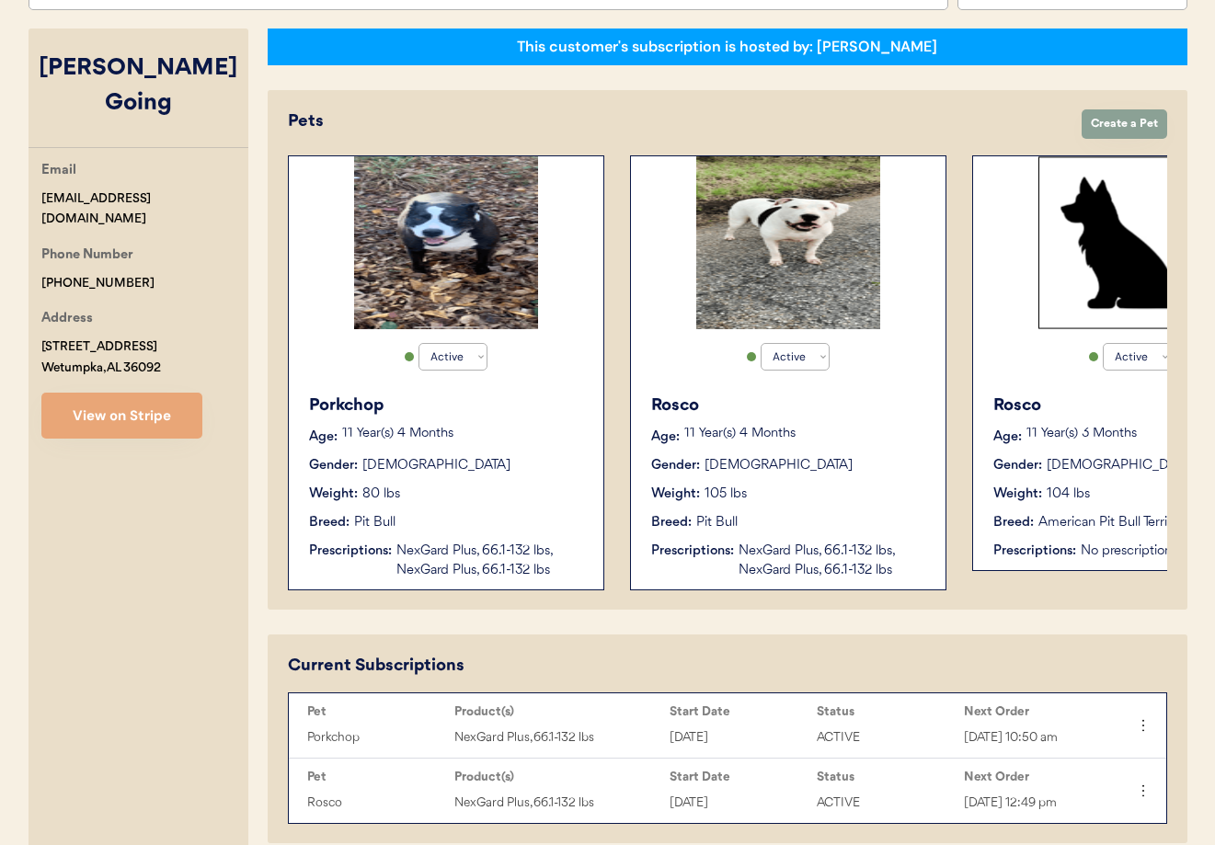
click at [502, 450] on div "Porkchop Age: [DEMOGRAPHIC_DATA] Year(s) 4 Months Gender: [DEMOGRAPHIC_DATA] We…" at bounding box center [446, 487] width 296 height 205
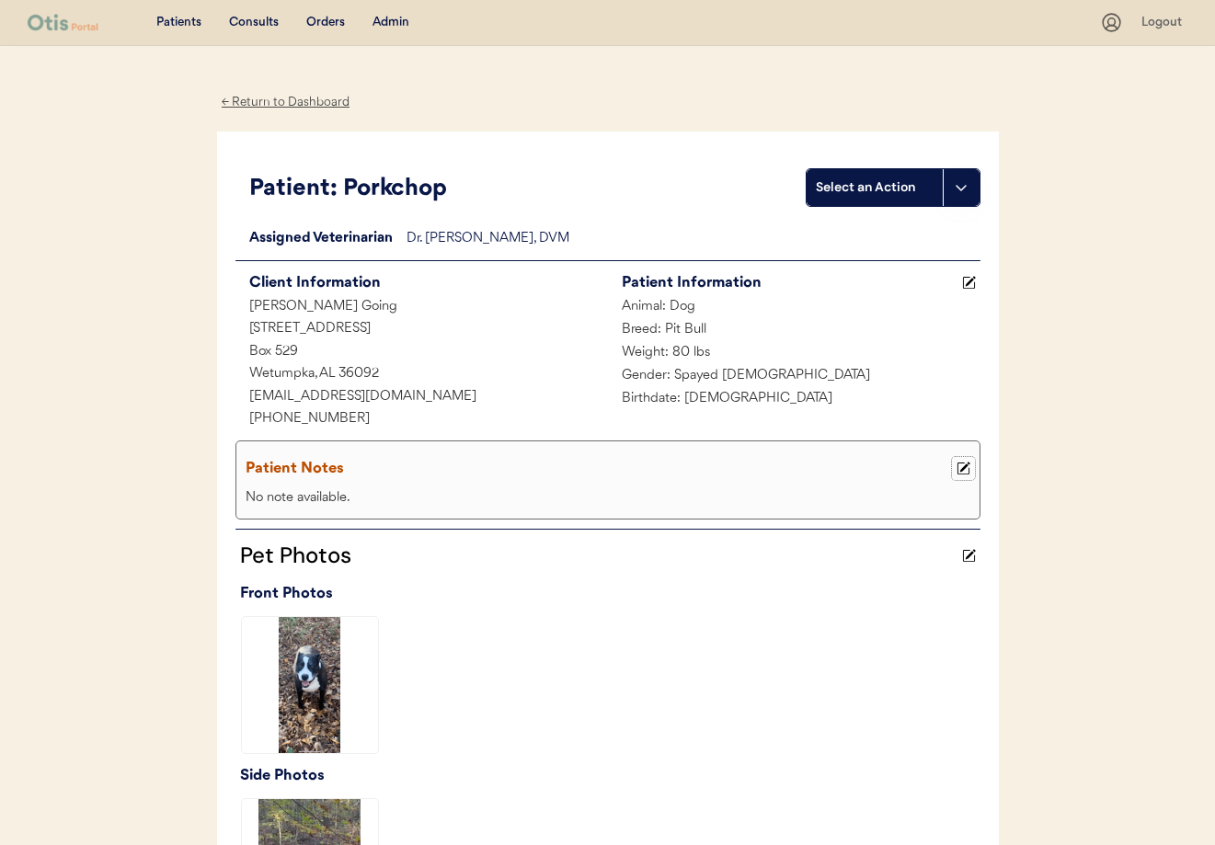
drag, startPoint x: 968, startPoint y: 468, endPoint x: 826, endPoint y: 485, distance: 142.6
click at [967, 468] on icon at bounding box center [964, 469] width 14 height 14
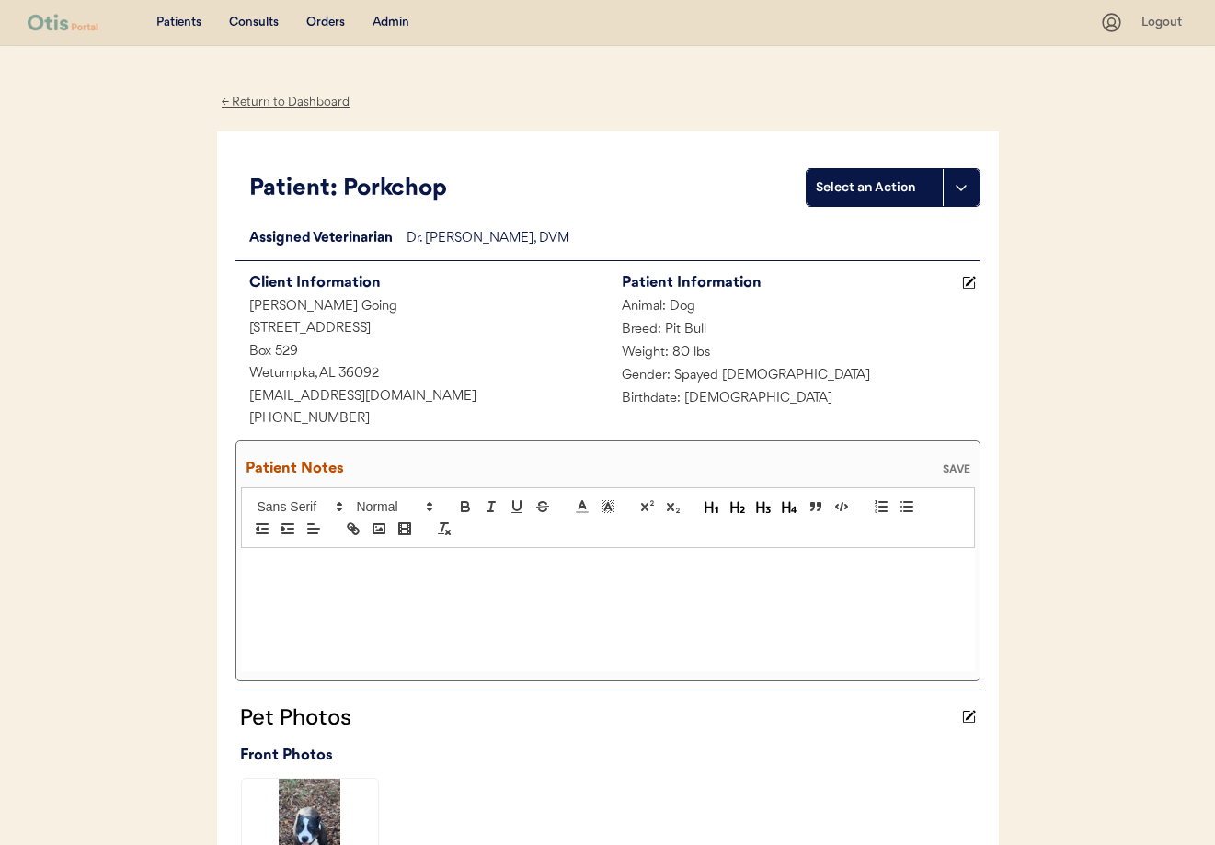
click at [305, 596] on div at bounding box center [608, 609] width 734 height 123
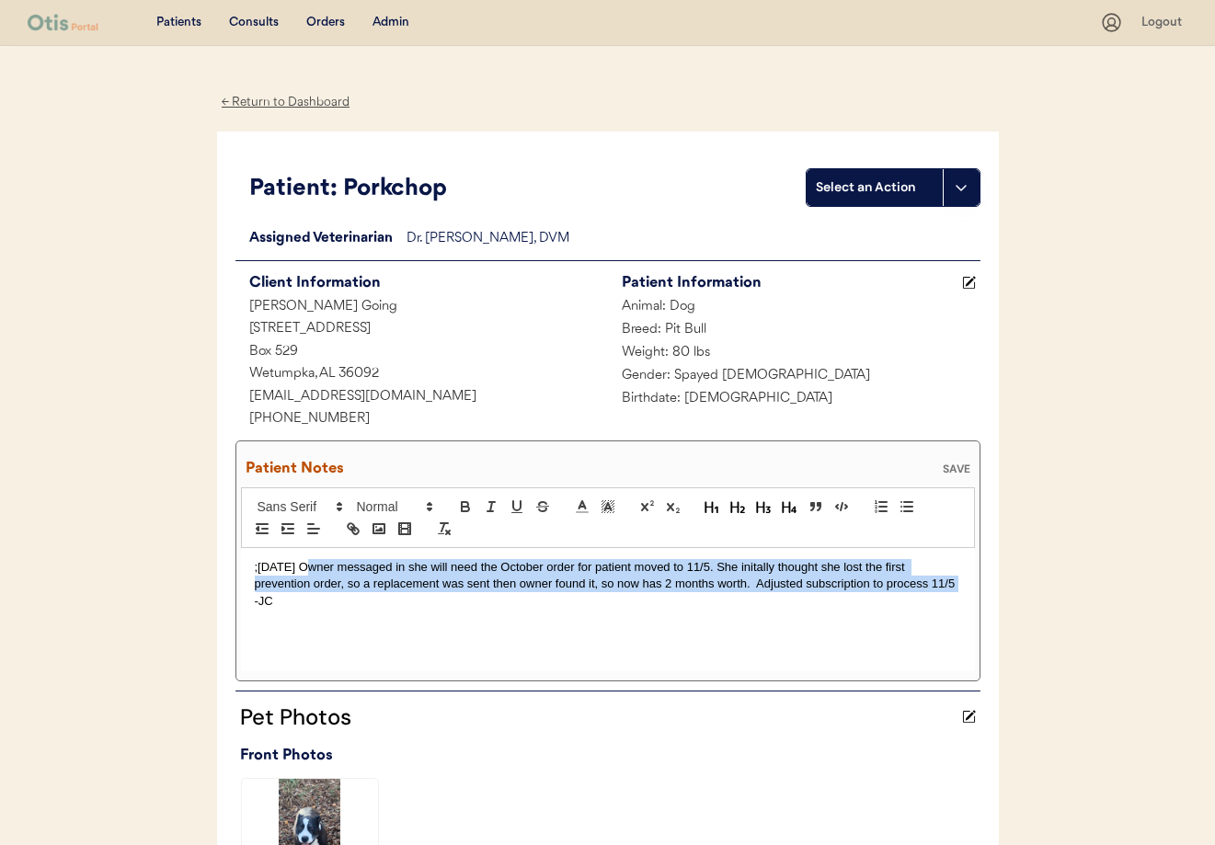
drag, startPoint x: 927, startPoint y: 582, endPoint x: 303, endPoint y: 568, distance: 624.7
click at [303, 568] on p ";9/25/25 Owner messaged in she will need the October order for patient moved to…" at bounding box center [608, 584] width 706 height 51
copy p "Owner messaged in she will need the October order for patient moved to 11/5. Sh…"
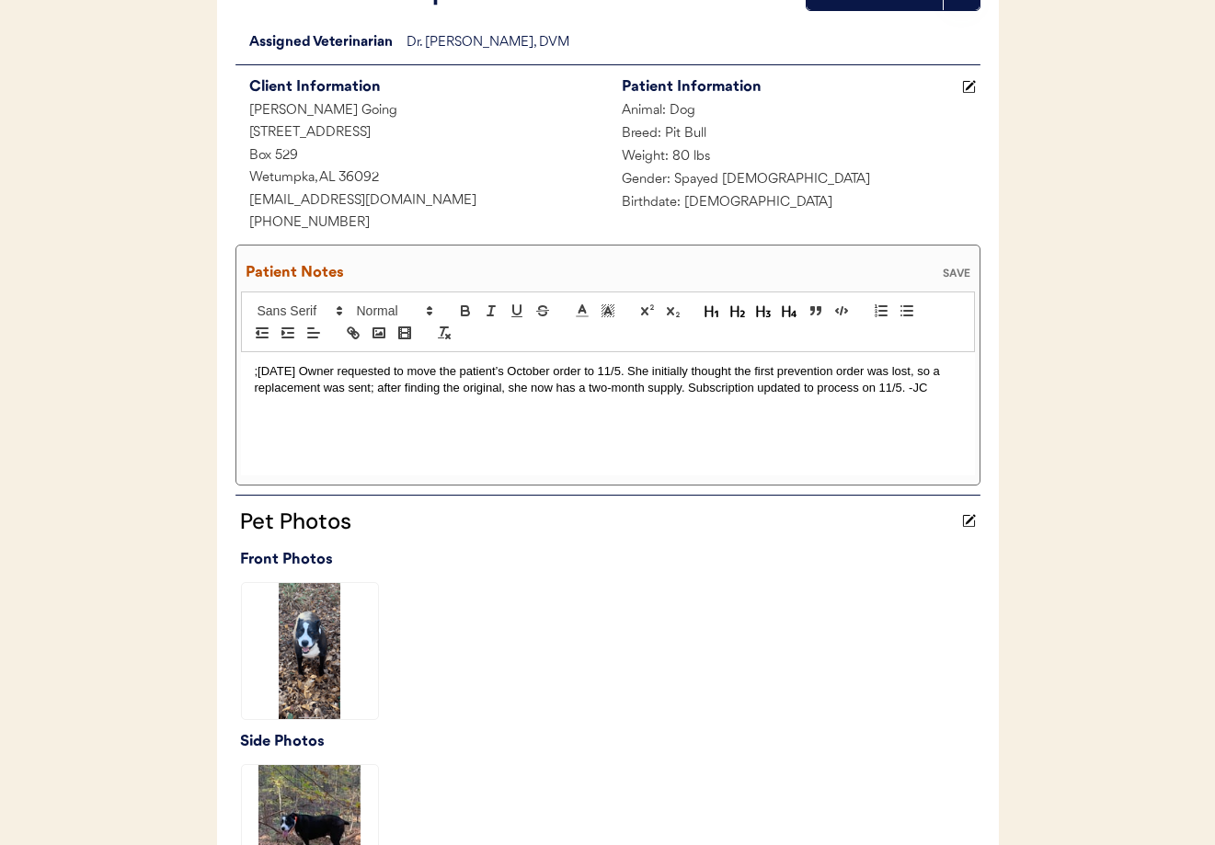
scroll to position [203, 0]
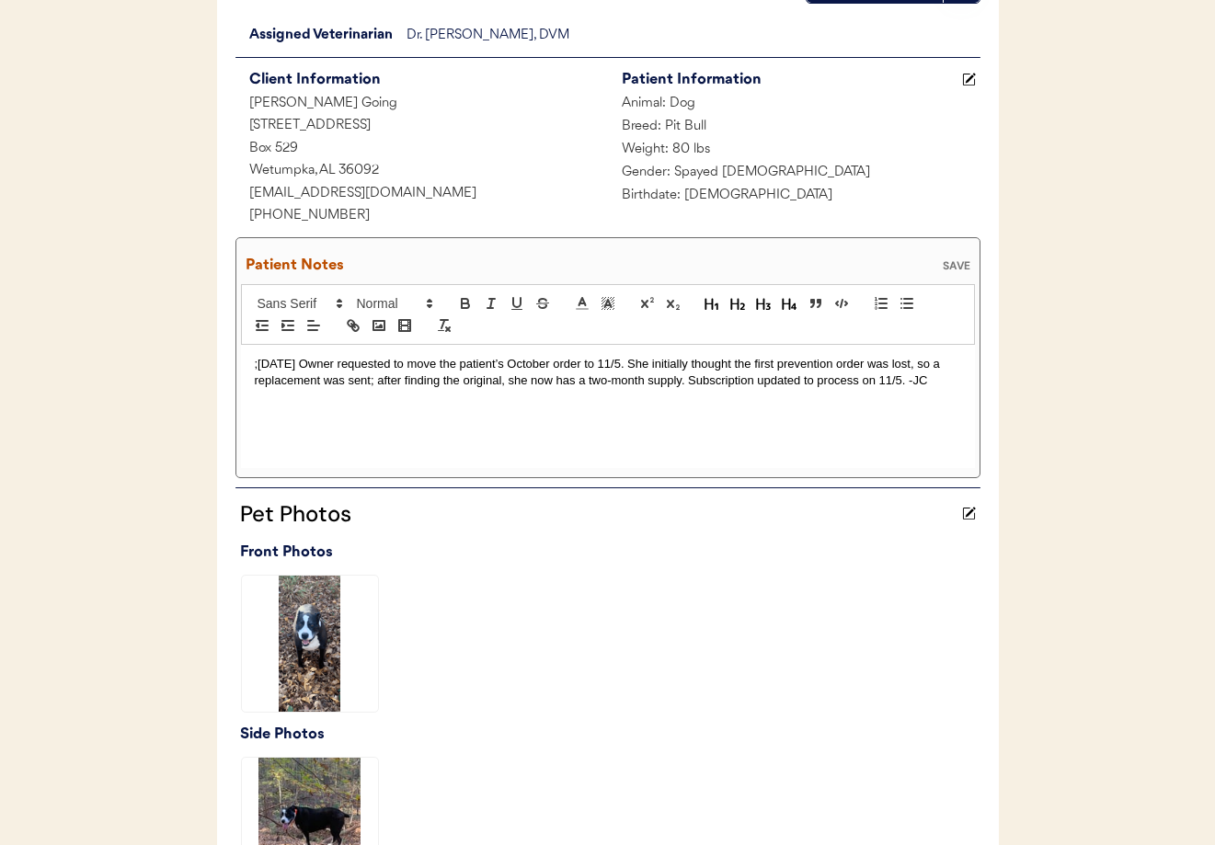
click at [955, 265] on div "SAVE" at bounding box center [956, 265] width 37 height 11
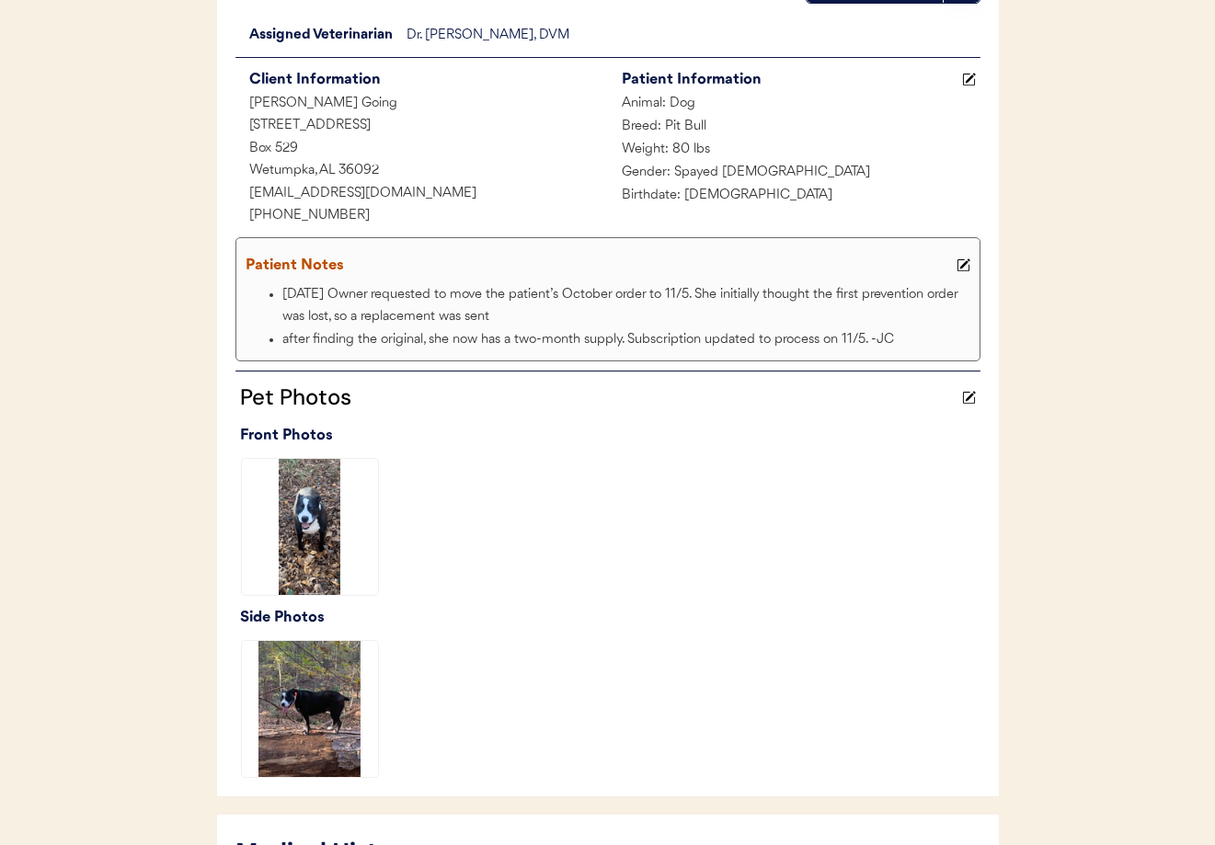
click at [967, 264] on icon at bounding box center [964, 265] width 14 height 14
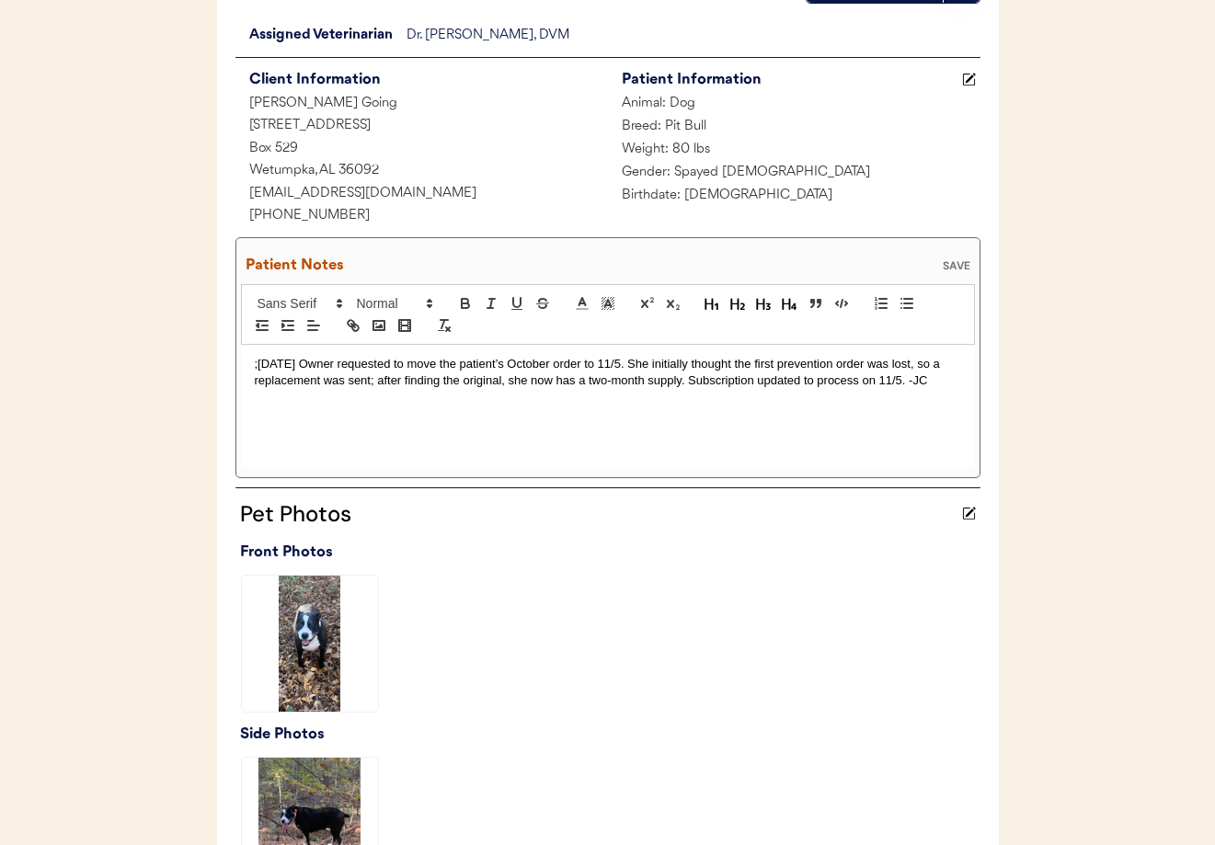
drag, startPoint x: 689, startPoint y: 383, endPoint x: 698, endPoint y: 400, distance: 19.8
click at [689, 384] on p ";9/25/25 Owner requested to move the patient’s October order to 11/5. She initi…" at bounding box center [608, 373] width 706 height 34
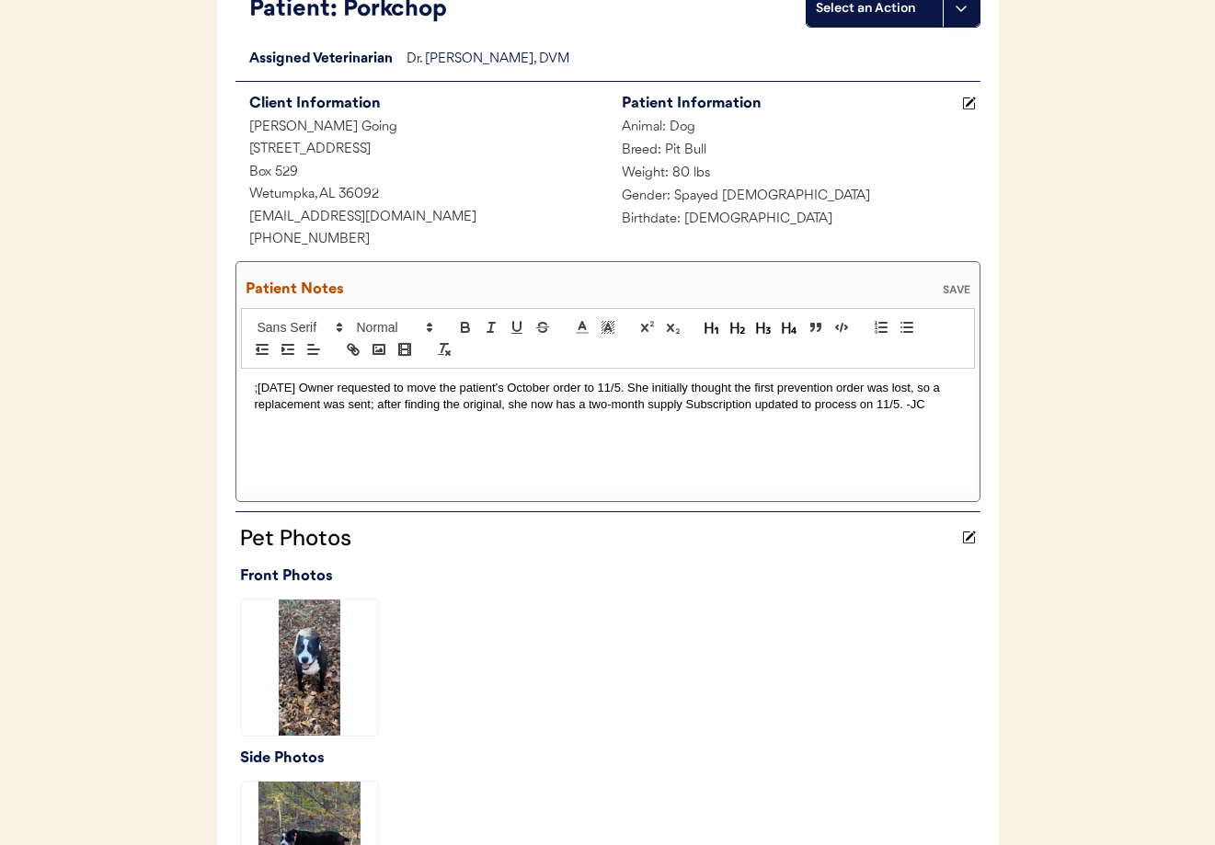
scroll to position [151, 0]
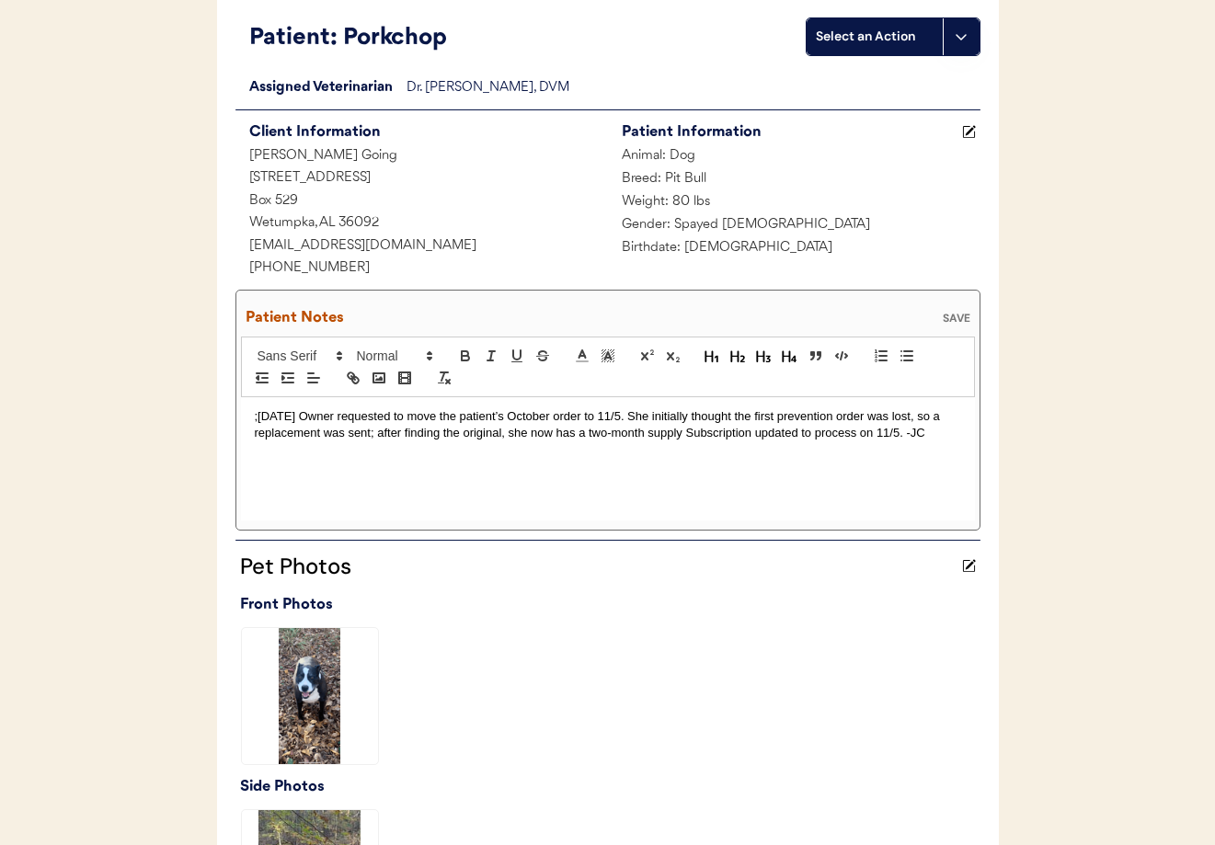
click at [376, 435] on p ";9/25/25 Owner requested to move the patient’s October order to 11/5. She initi…" at bounding box center [608, 425] width 706 height 34
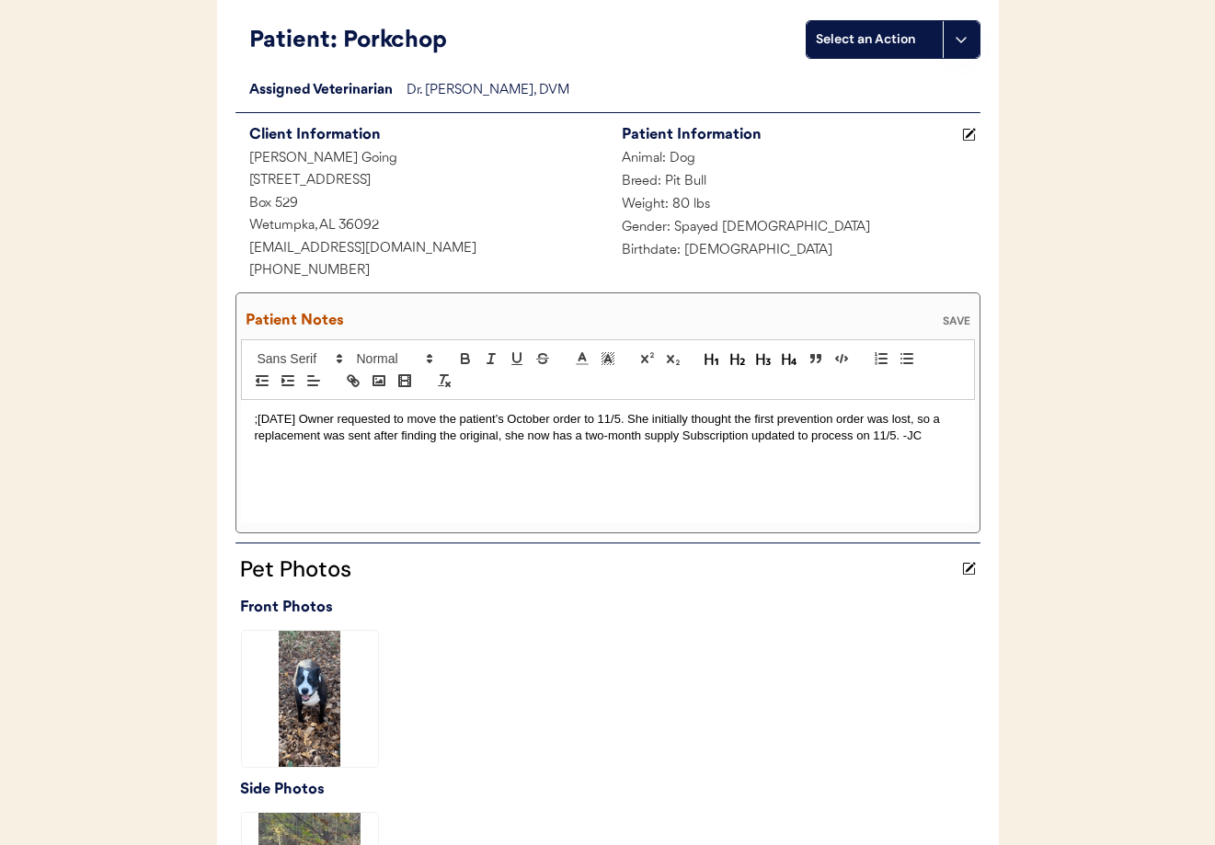
scroll to position [142, 0]
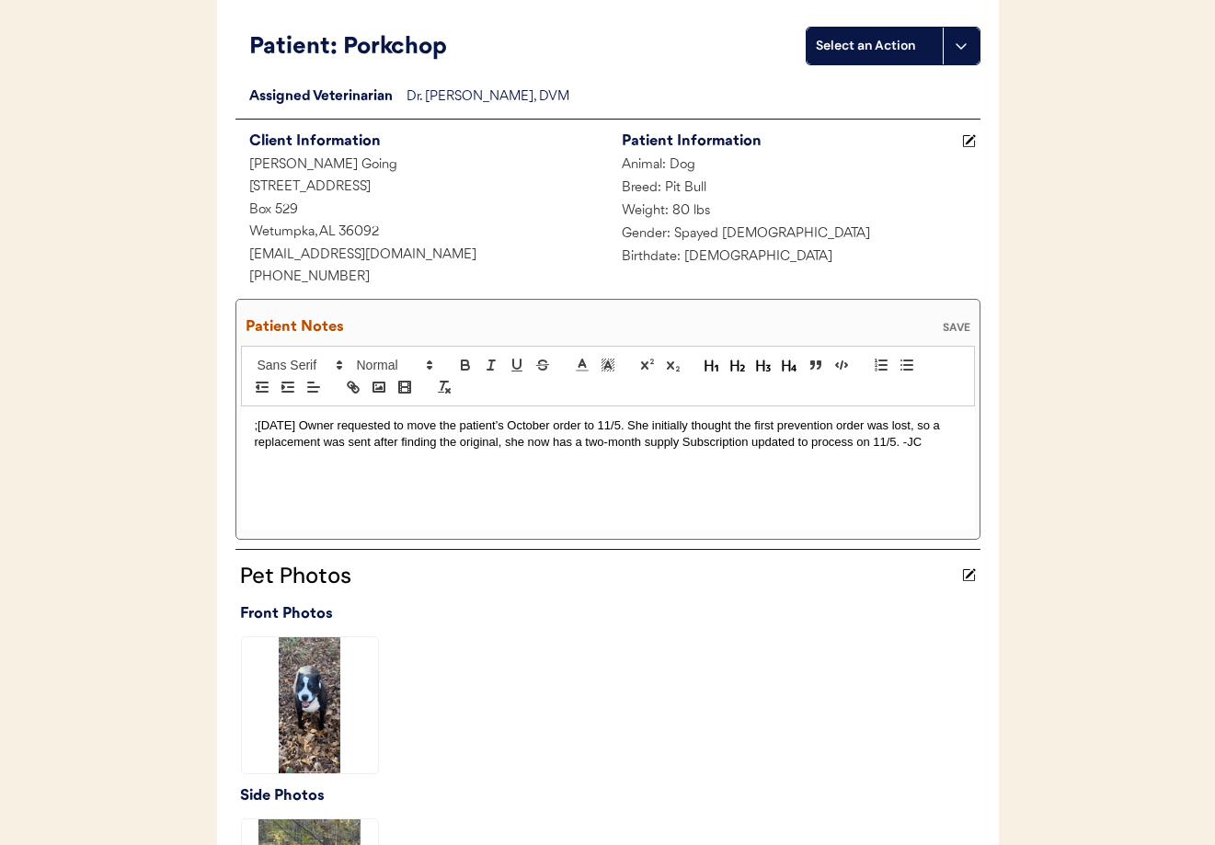
click at [679, 448] on p ";9/25/25 Owner requested to move the patient’s October order to 11/5. She initi…" at bounding box center [608, 435] width 706 height 34
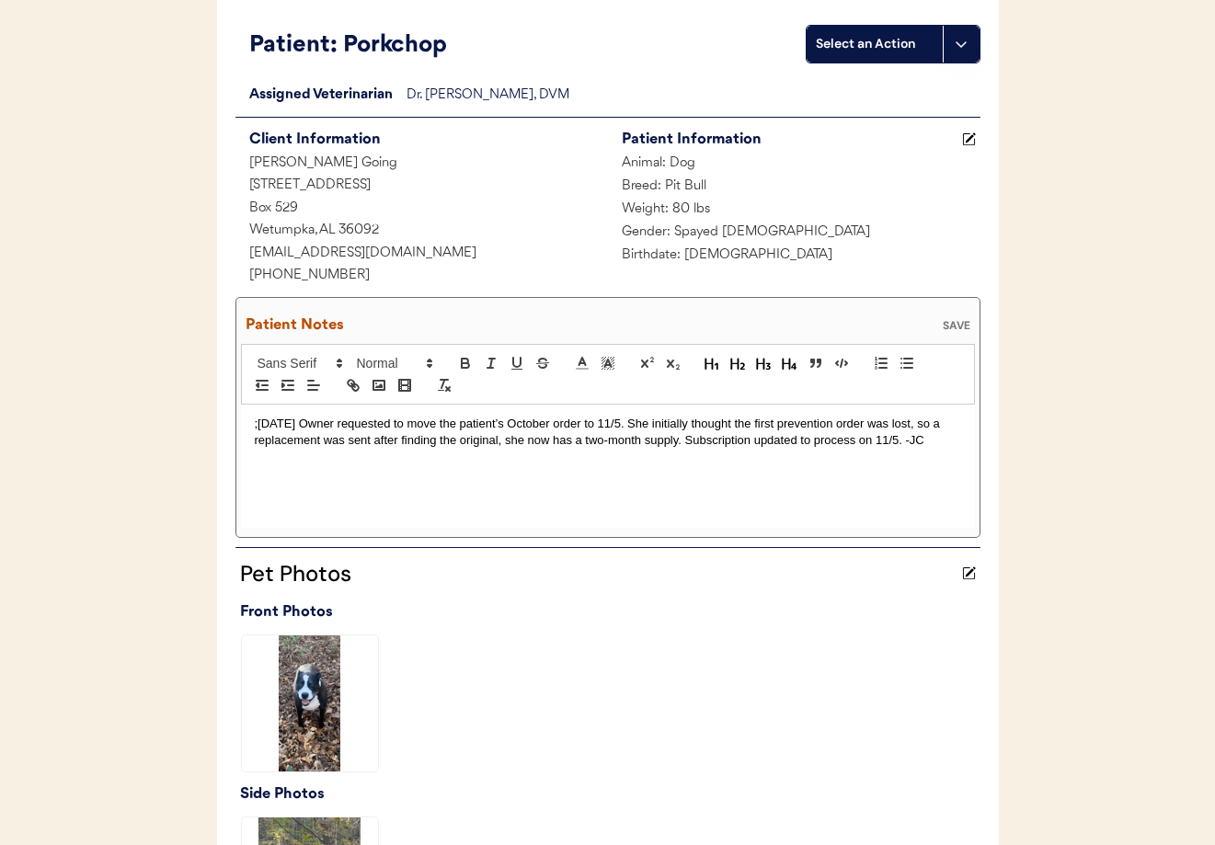
click at [955, 327] on div "SAVE" at bounding box center [956, 325] width 37 height 11
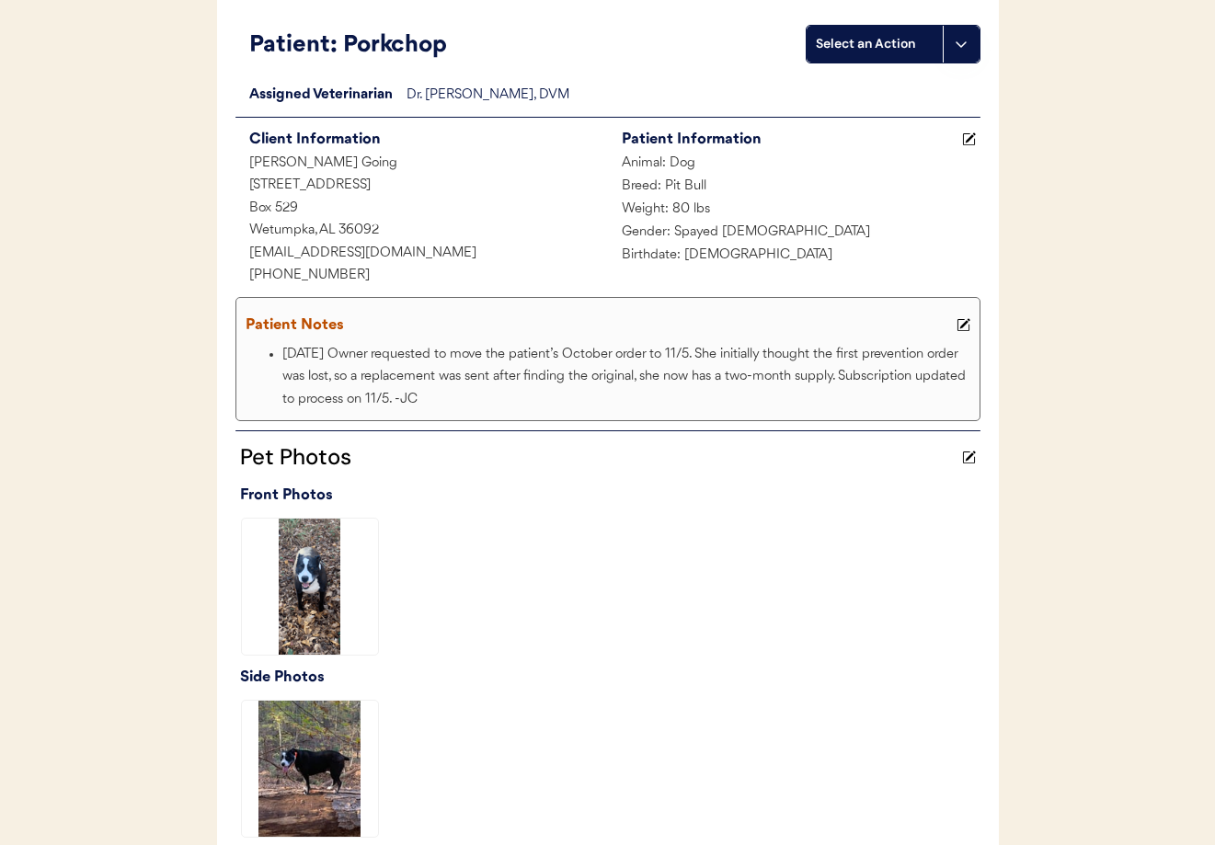
scroll to position [0, 0]
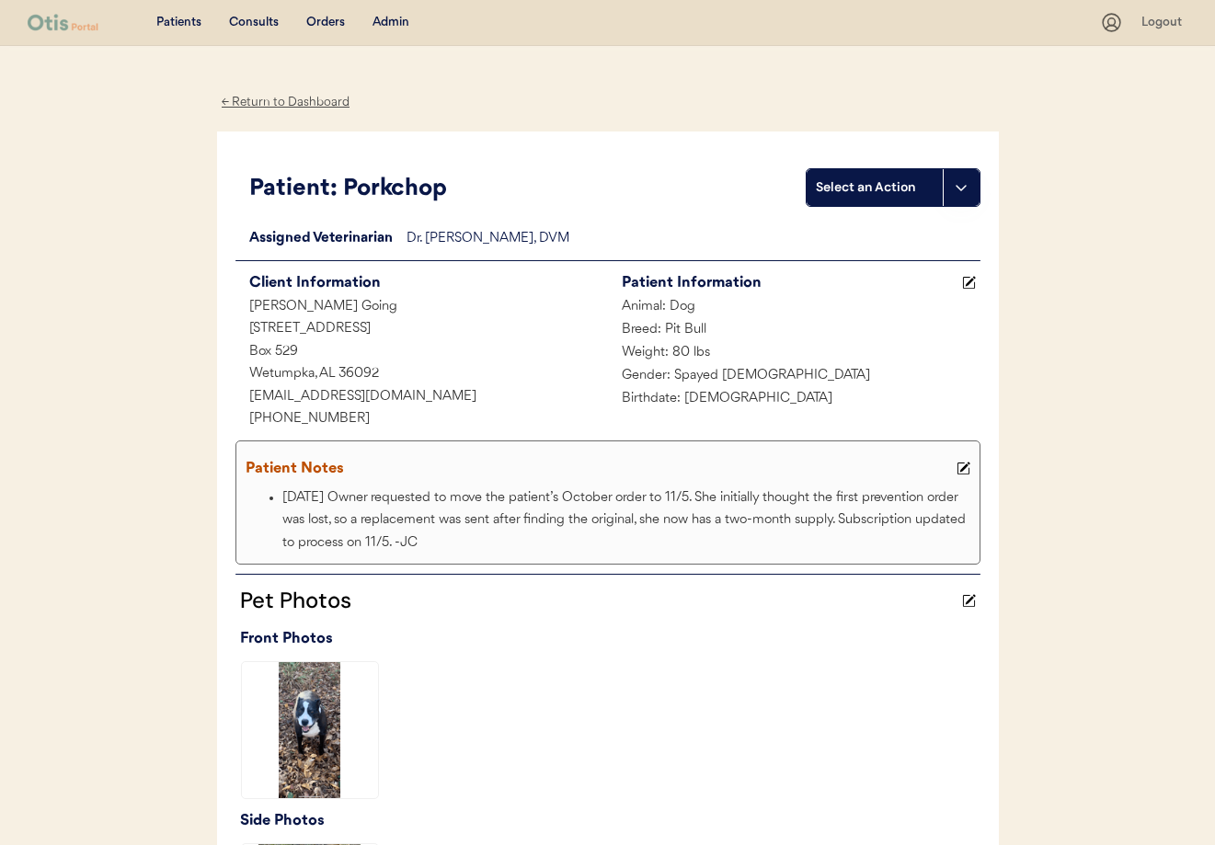
drag, startPoint x: 285, startPoint y: 100, endPoint x: 301, endPoint y: 112, distance: 19.7
click at [285, 100] on div "← Return to Dashboard" at bounding box center [286, 102] width 138 height 21
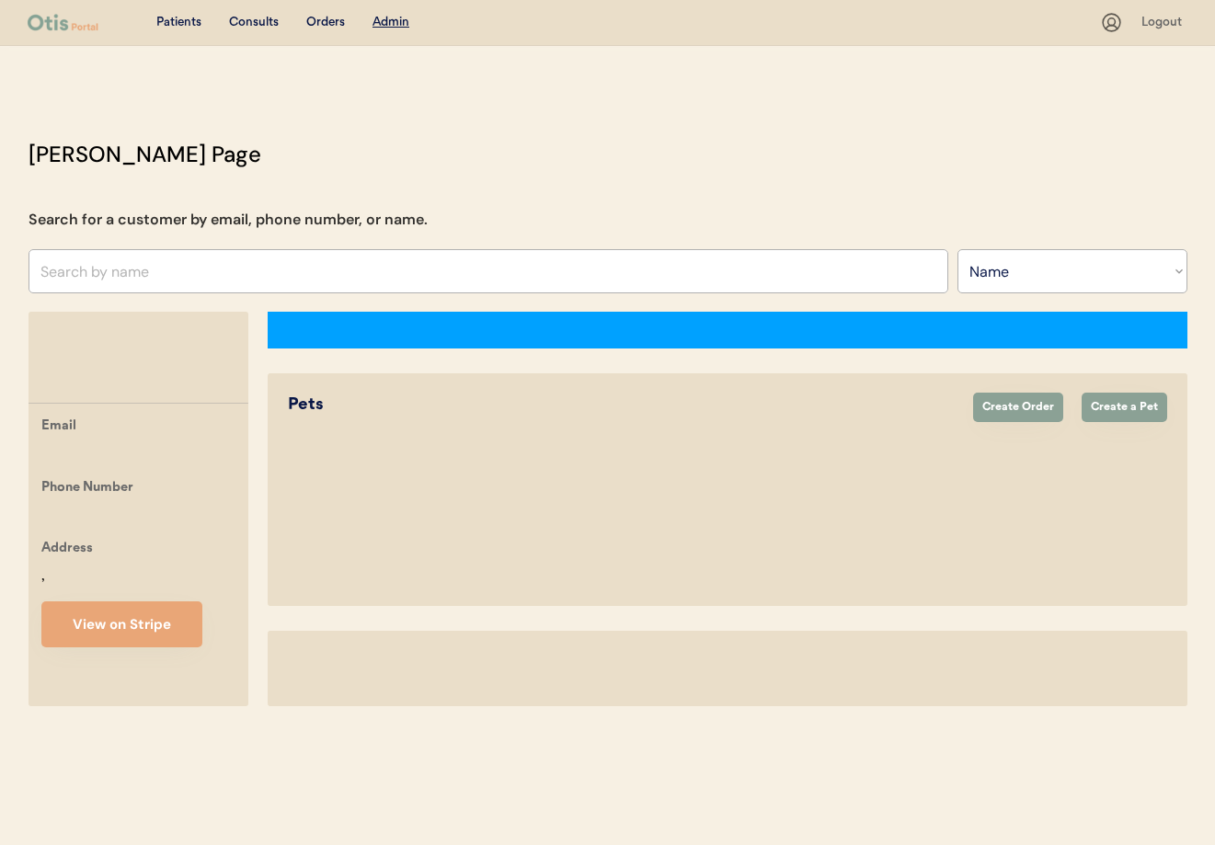
select select ""Name""
select select "true"
